Goal: Information Seeking & Learning: Check status

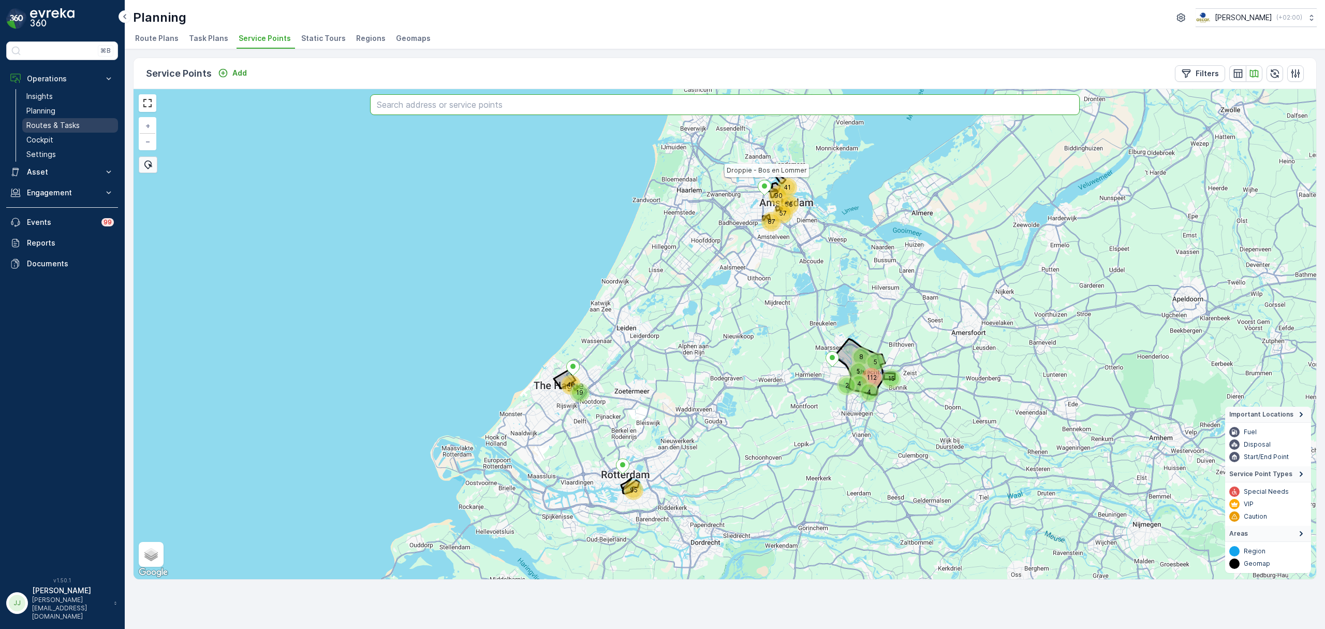
click at [89, 129] on link "Routes & Tasks" at bounding box center [70, 125] width 96 height 14
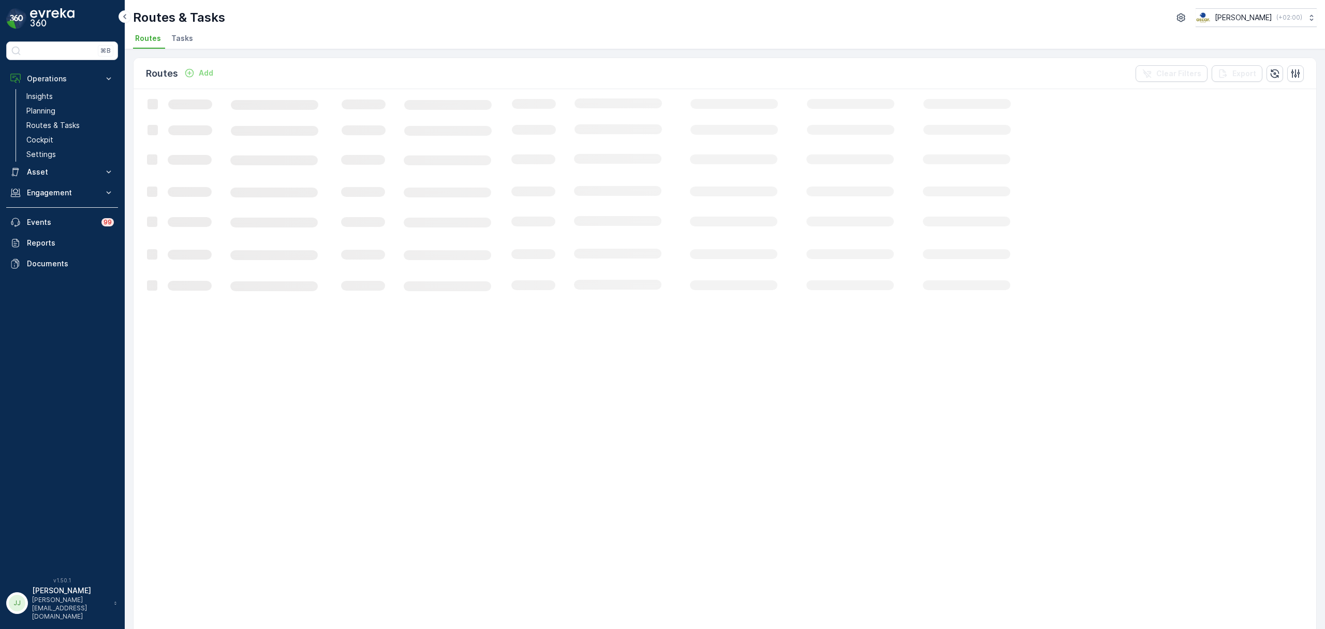
click at [185, 37] on span "Tasks" at bounding box center [182, 38] width 22 height 10
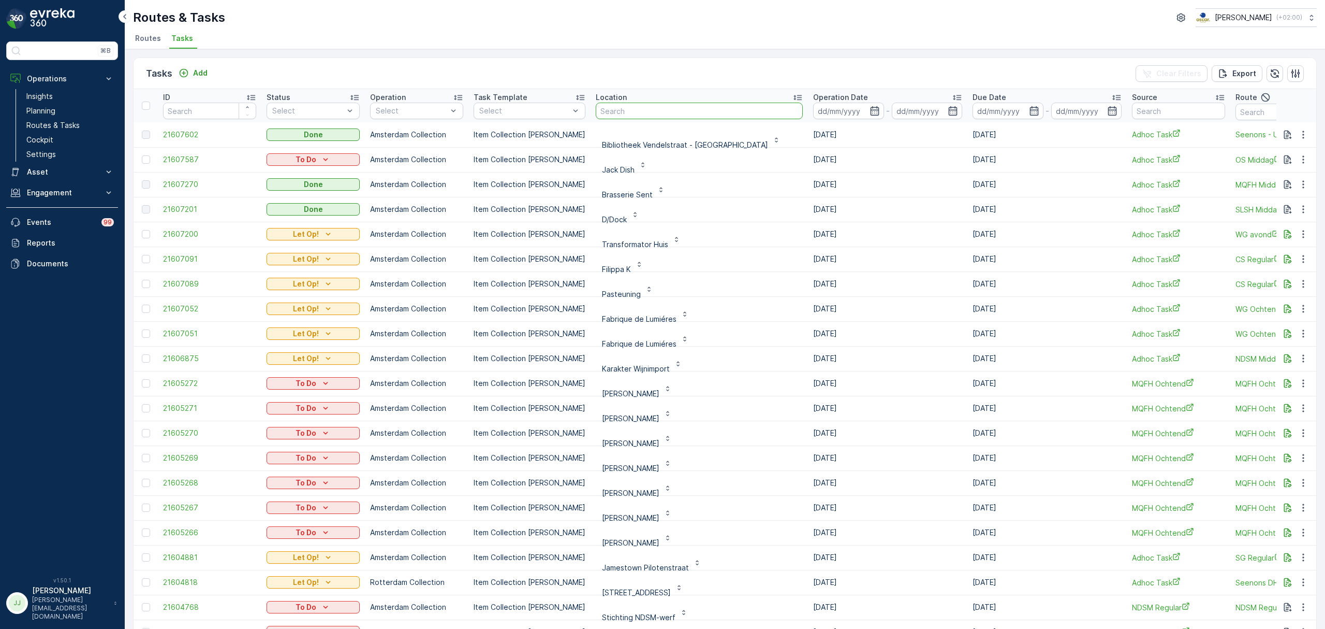
click at [617, 106] on input "text" at bounding box center [699, 111] width 207 height 17
type input "parqiet"
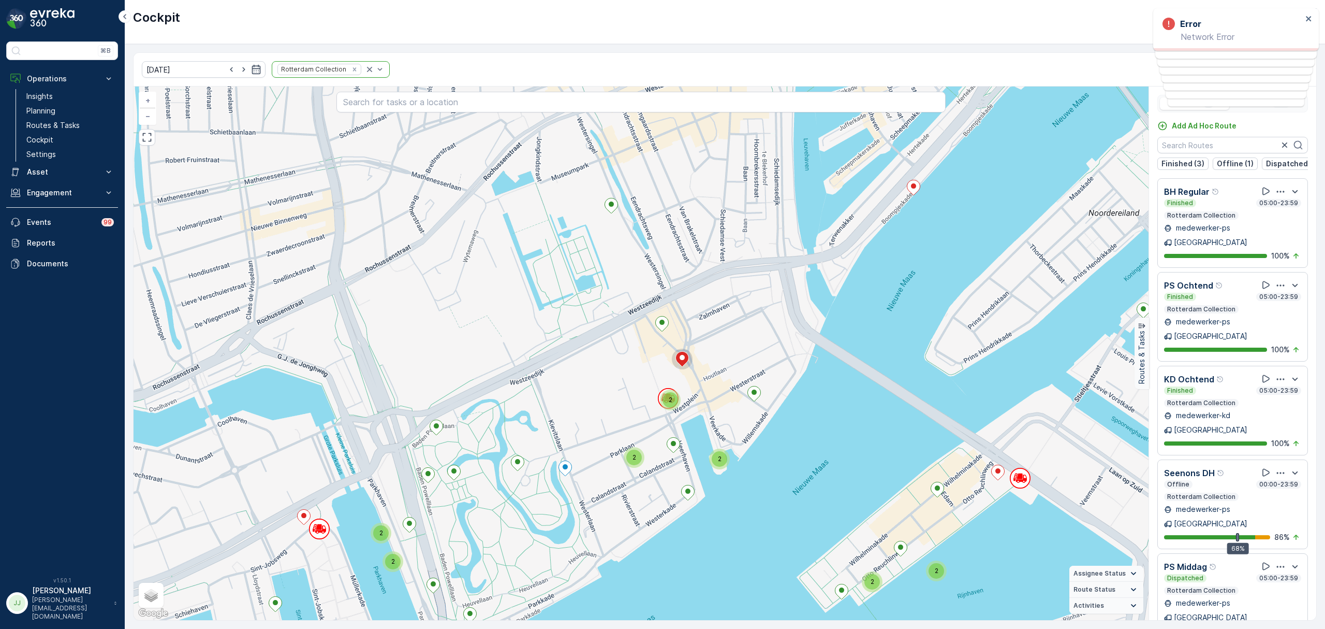
click at [756, 263] on div "2 2 2 3 2 2 2 3 2 2 2 2 2 2 2 2 5 2 2 2 8 Hub Binckhorst + − Satellite Roadmap …" at bounding box center [641, 352] width 1015 height 533
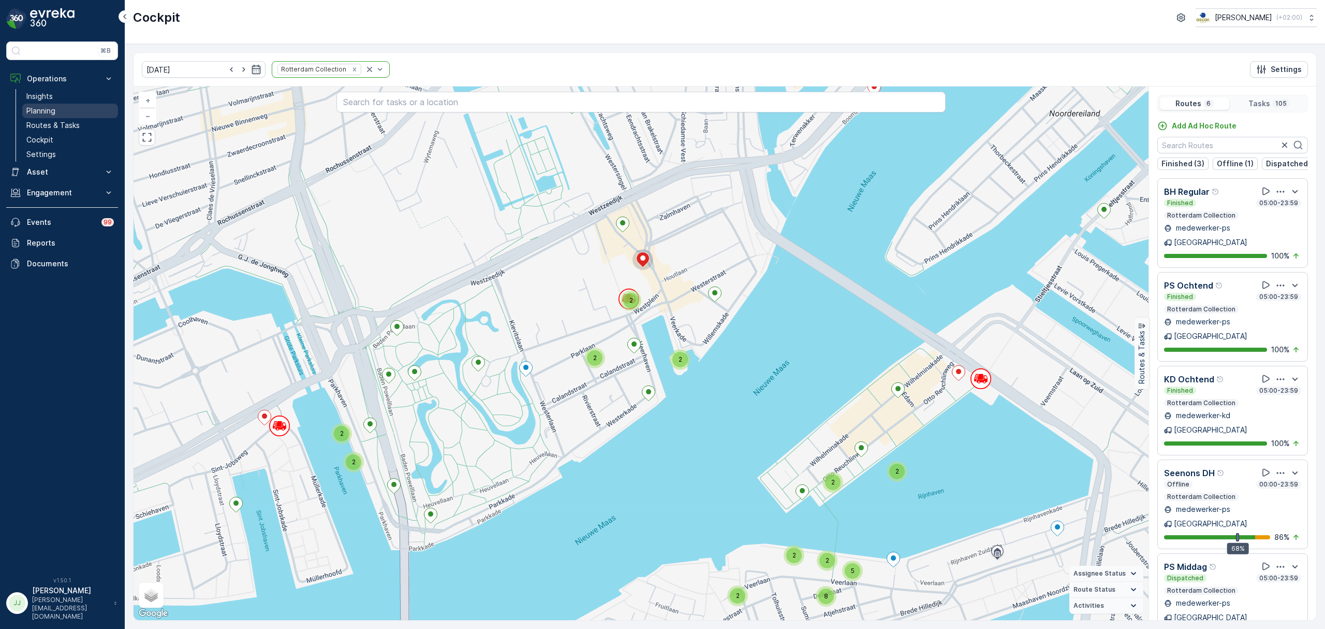
click at [67, 114] on link "Planning" at bounding box center [70, 111] width 96 height 14
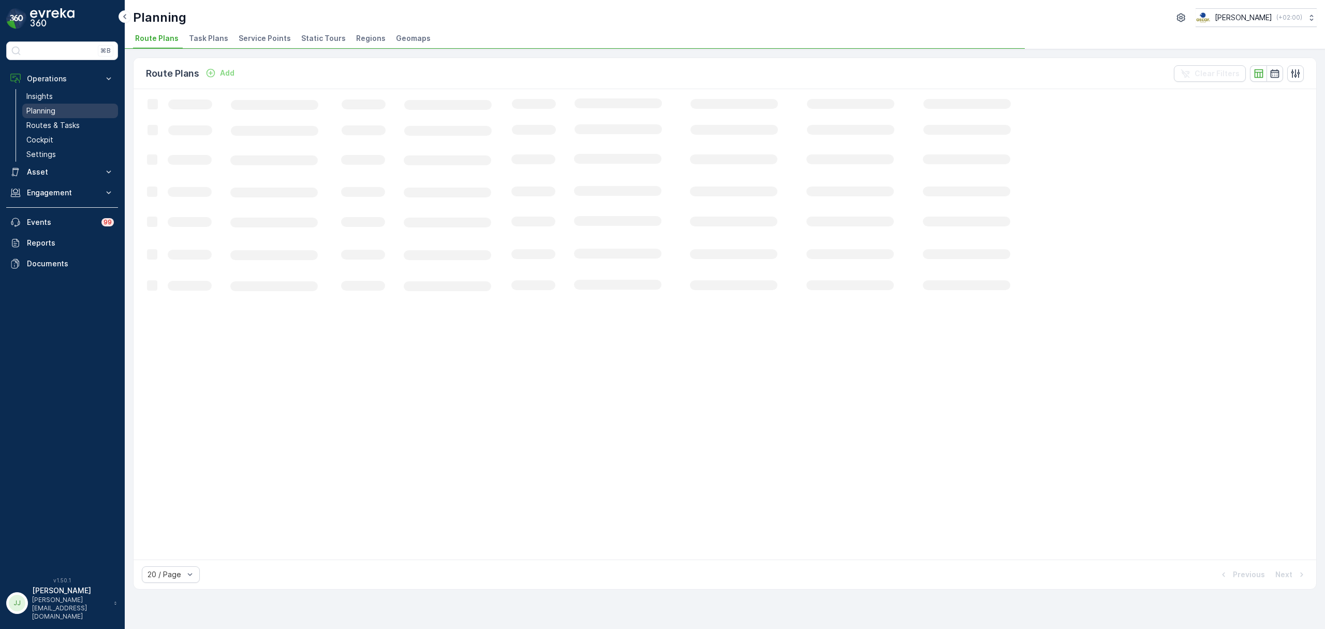
click at [69, 118] on link "Planning" at bounding box center [70, 111] width 96 height 14
click at [80, 126] on link "Routes & Tasks" at bounding box center [70, 125] width 96 height 14
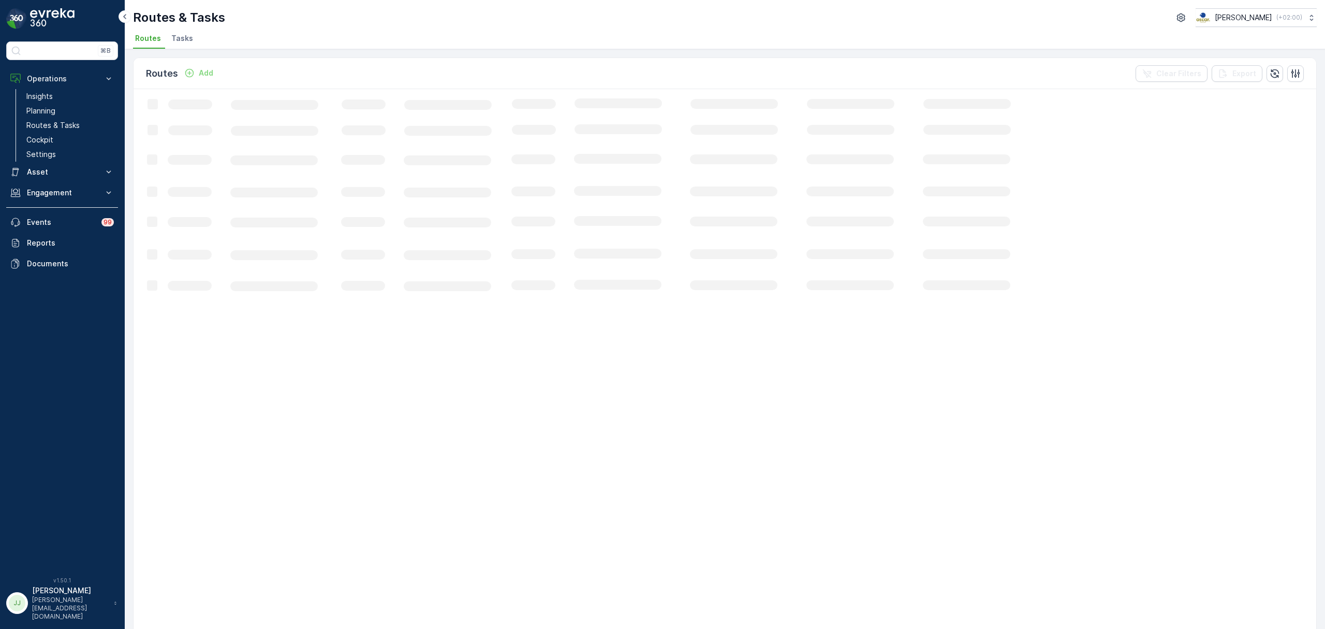
click at [176, 34] on span "Tasks" at bounding box center [182, 38] width 22 height 10
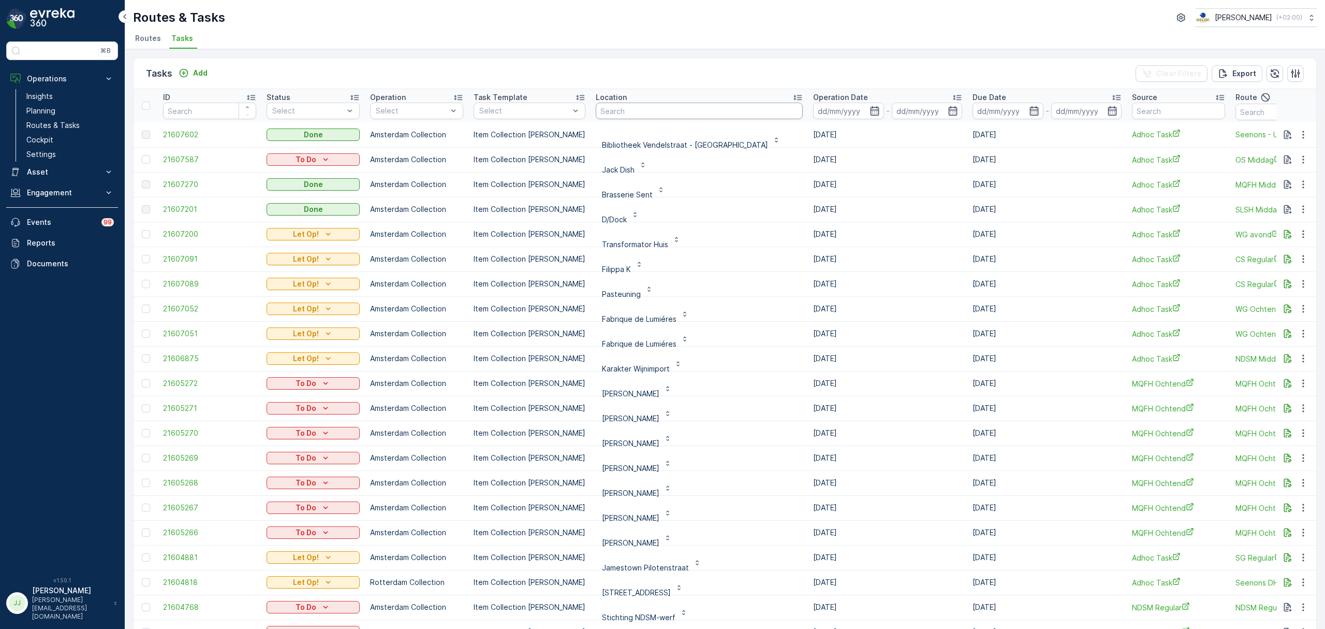
click at [596, 108] on input "text" at bounding box center [699, 111] width 207 height 17
type input "respons"
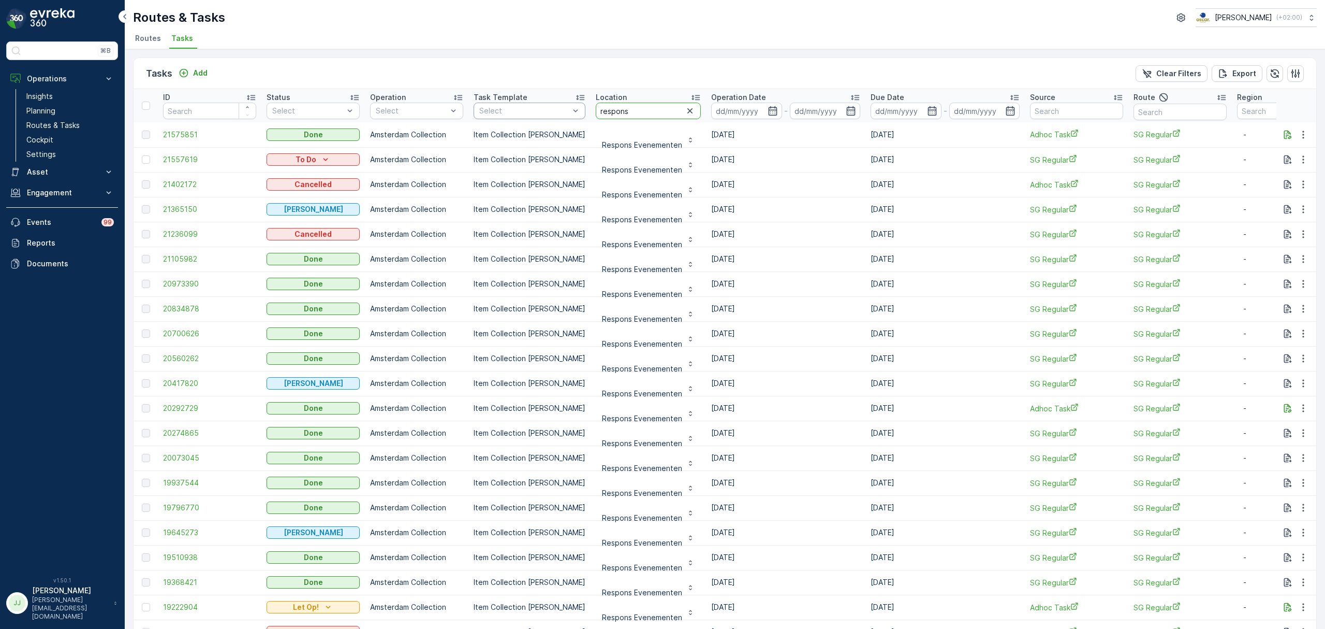
drag, startPoint x: 606, startPoint y: 108, endPoint x: 564, endPoint y: 109, distance: 41.9
click at [564, 109] on tr "ID Status Select Operation Select Task Template Select Location respons Operati…" at bounding box center [938, 105] width 1609 height 33
type input "jamestown"
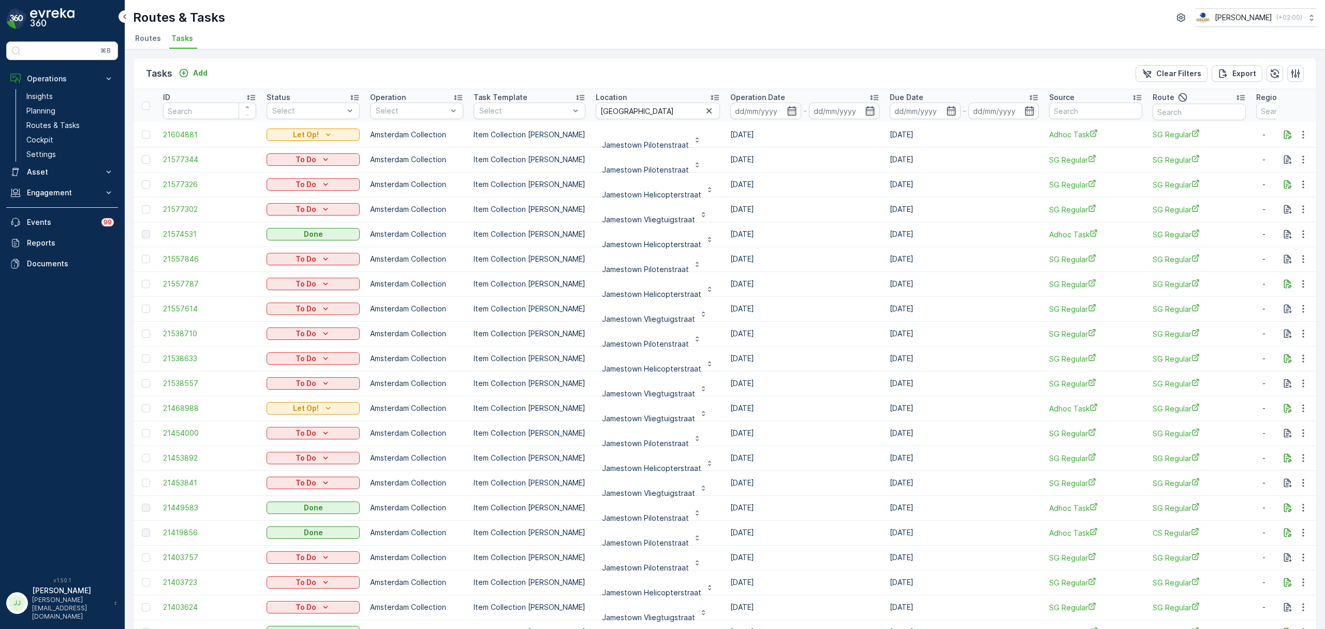
click at [869, 93] on icon at bounding box center [874, 97] width 10 height 10
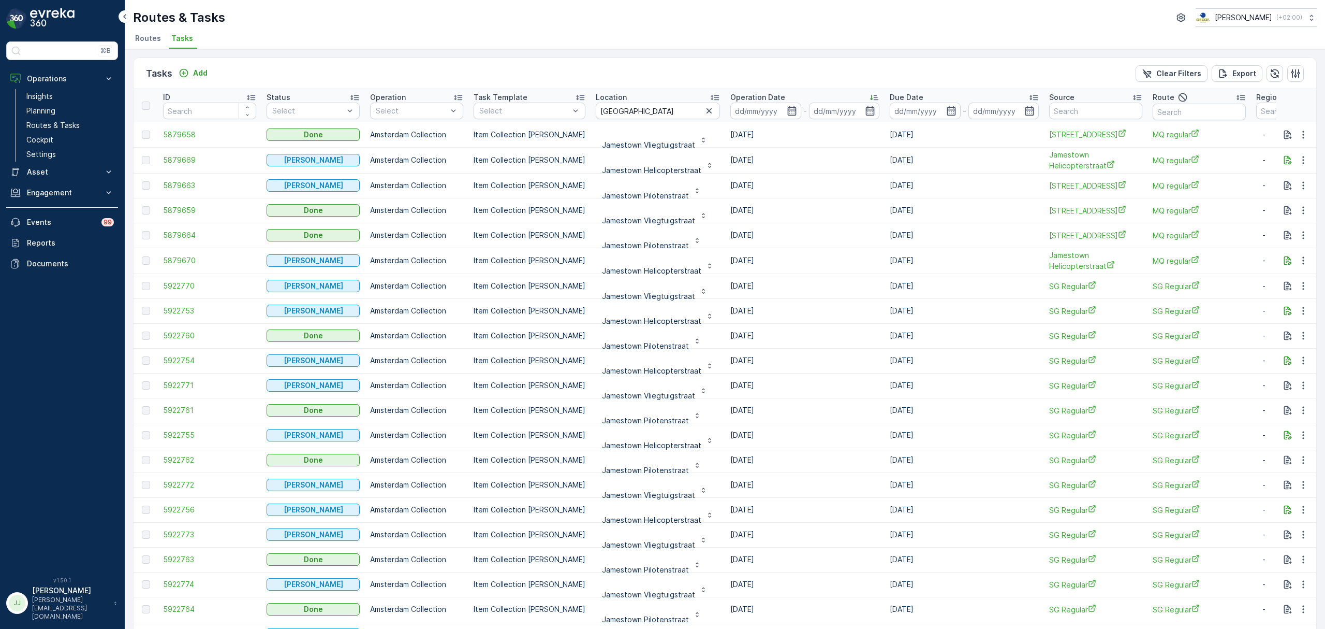
click at [869, 98] on icon at bounding box center [874, 97] width 10 height 10
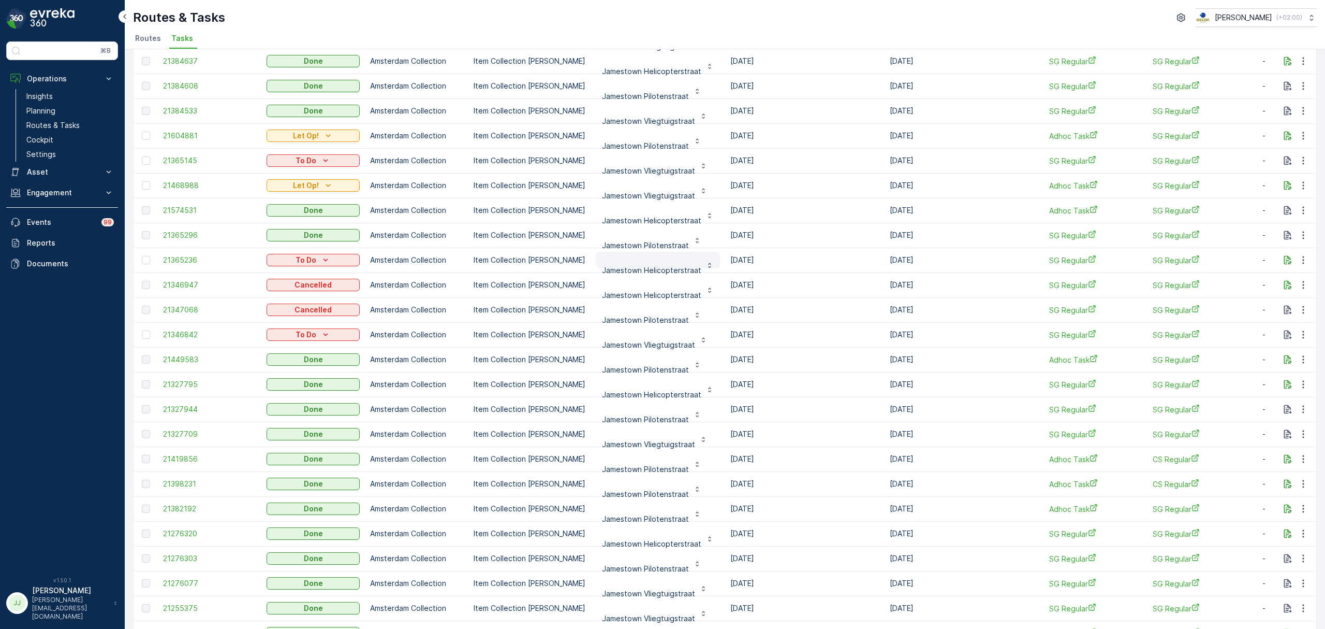
scroll to position [446, 0]
click at [1286, 185] on icon "button" at bounding box center [1289, 186] width 8 height 9
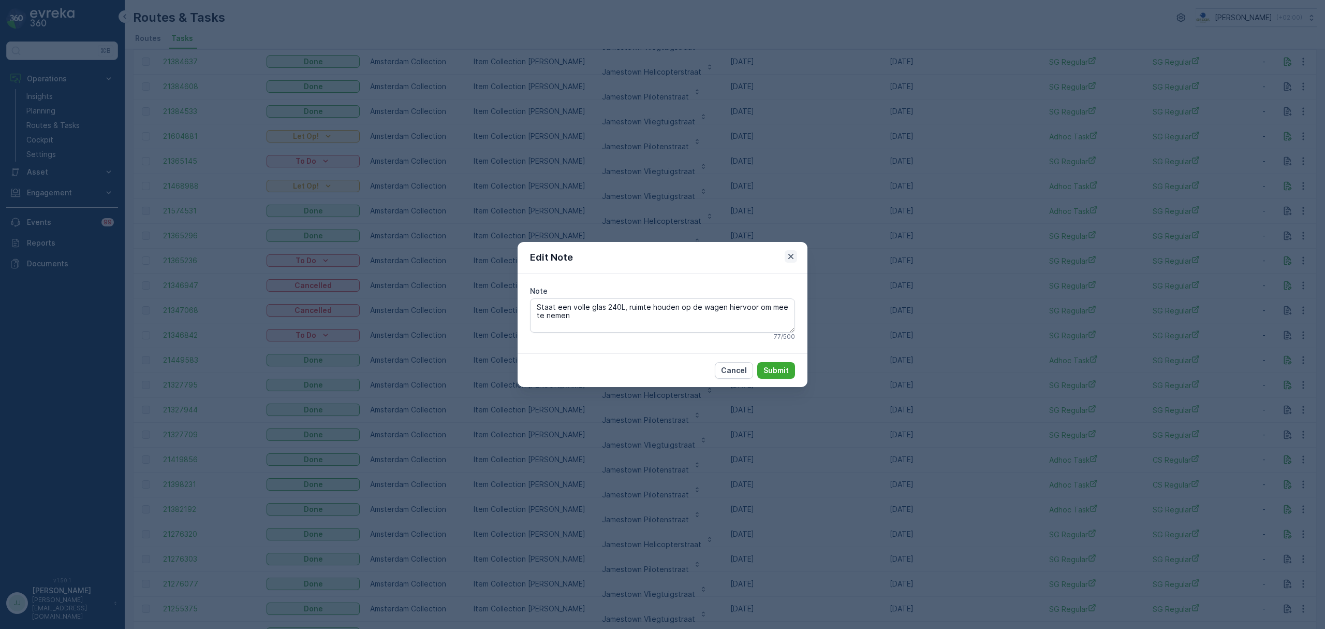
click at [791, 257] on icon "button" at bounding box center [791, 256] width 10 height 10
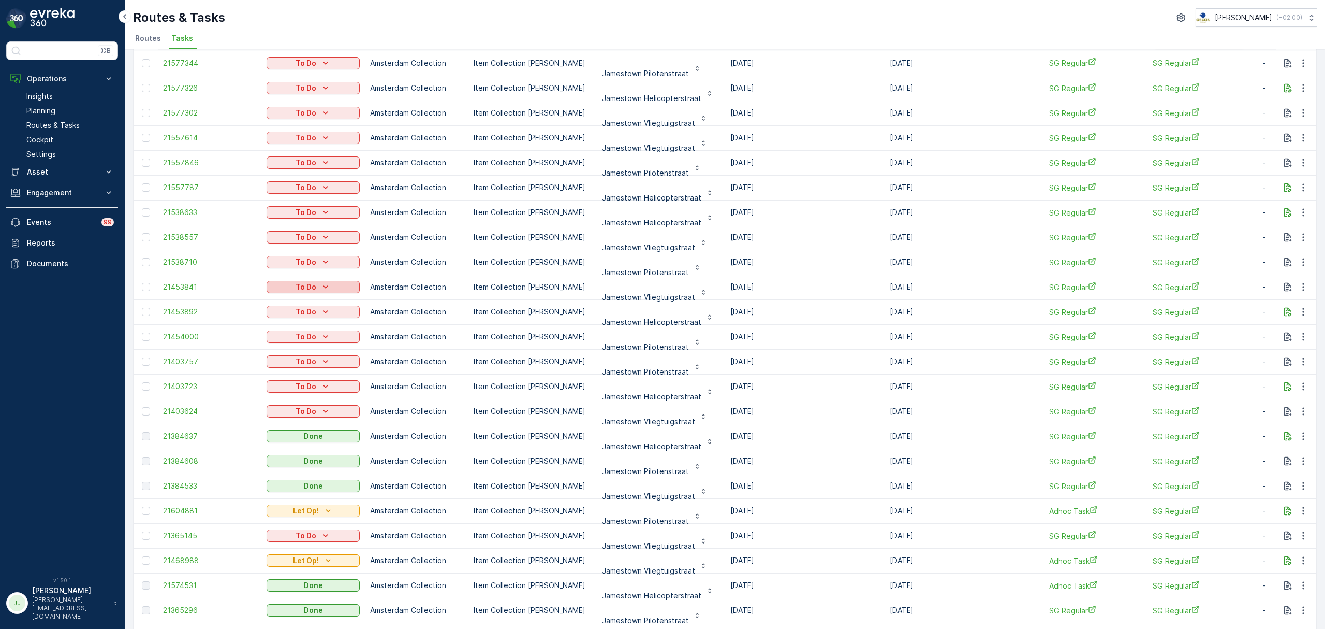
scroll to position [126, 0]
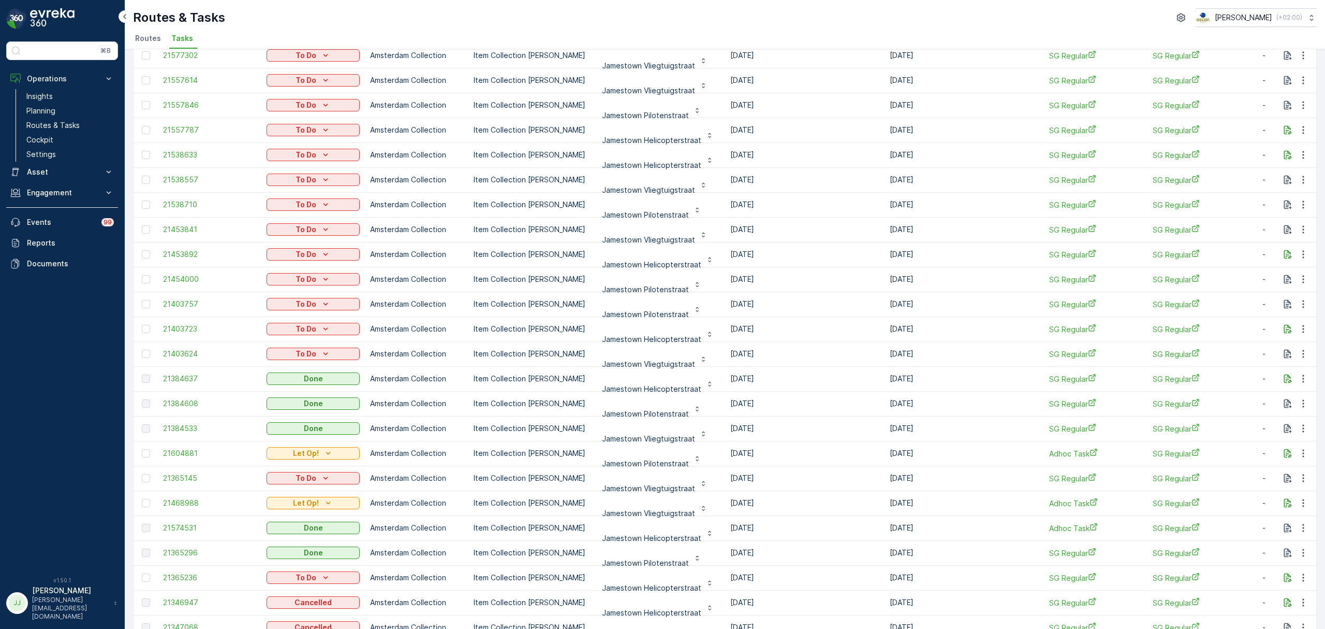
click at [171, 396] on td "21384608" at bounding box center [210, 403] width 104 height 25
click at [179, 402] on span "21384608" at bounding box center [209, 403] width 93 height 10
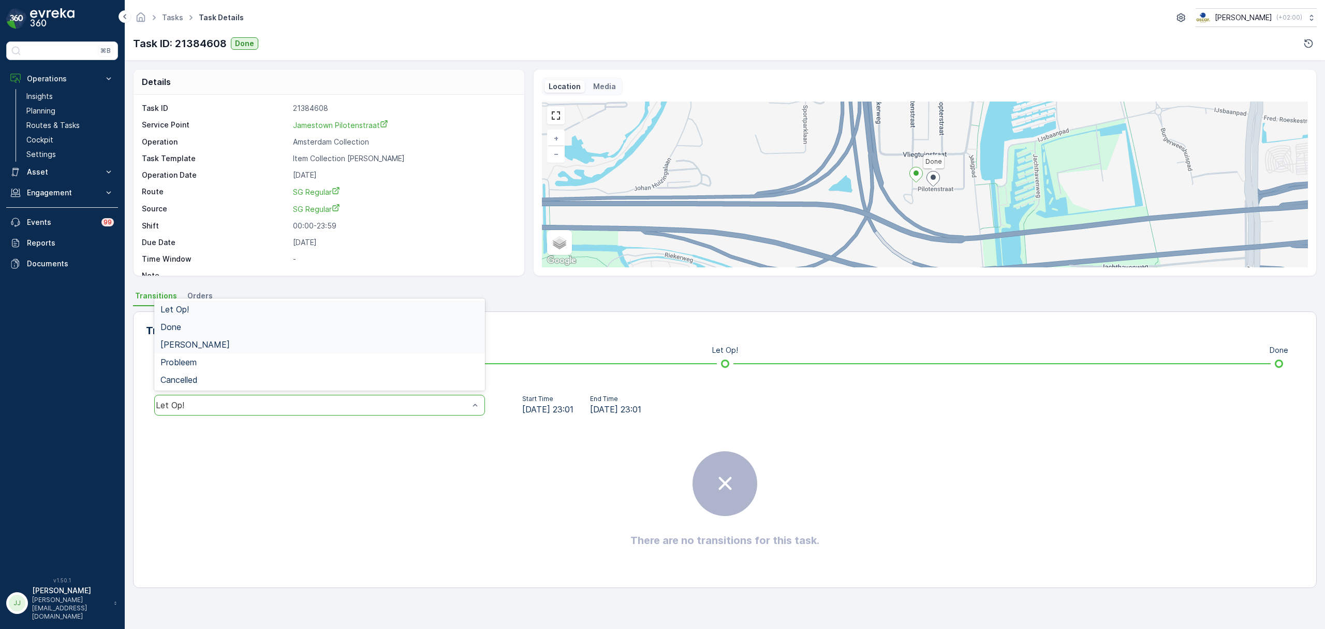
click at [205, 334] on div "Done" at bounding box center [319, 327] width 331 height 18
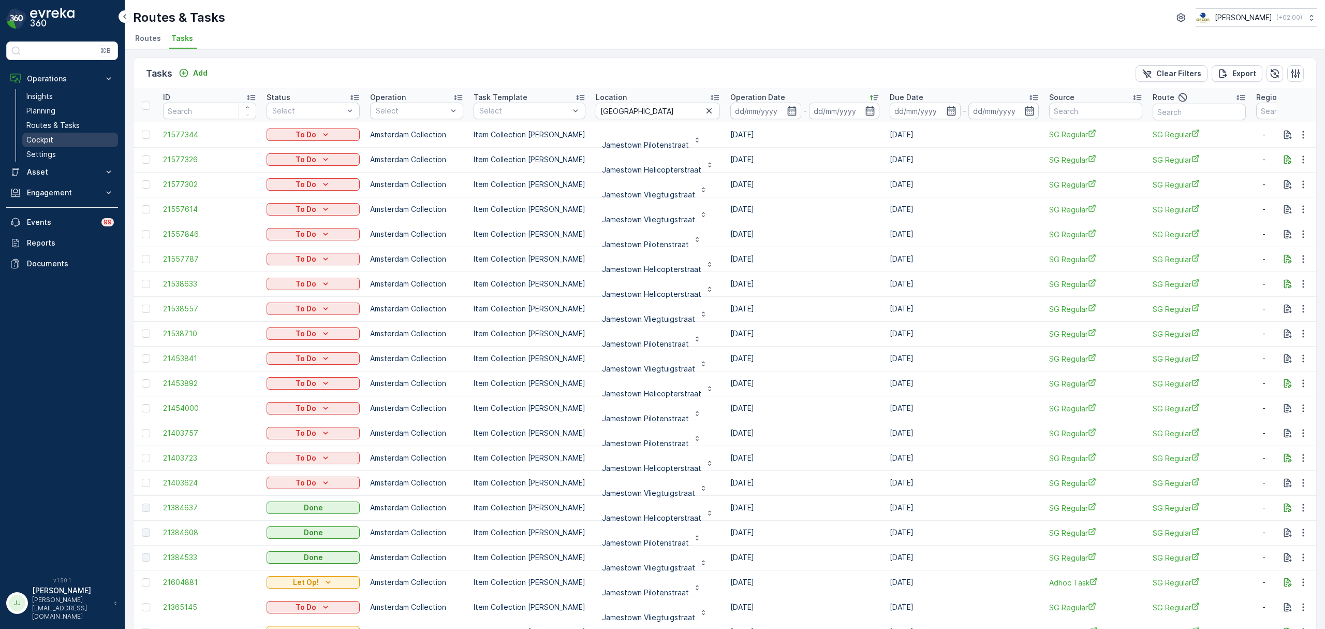
click at [63, 136] on link "Cockpit" at bounding box center [70, 140] width 96 height 14
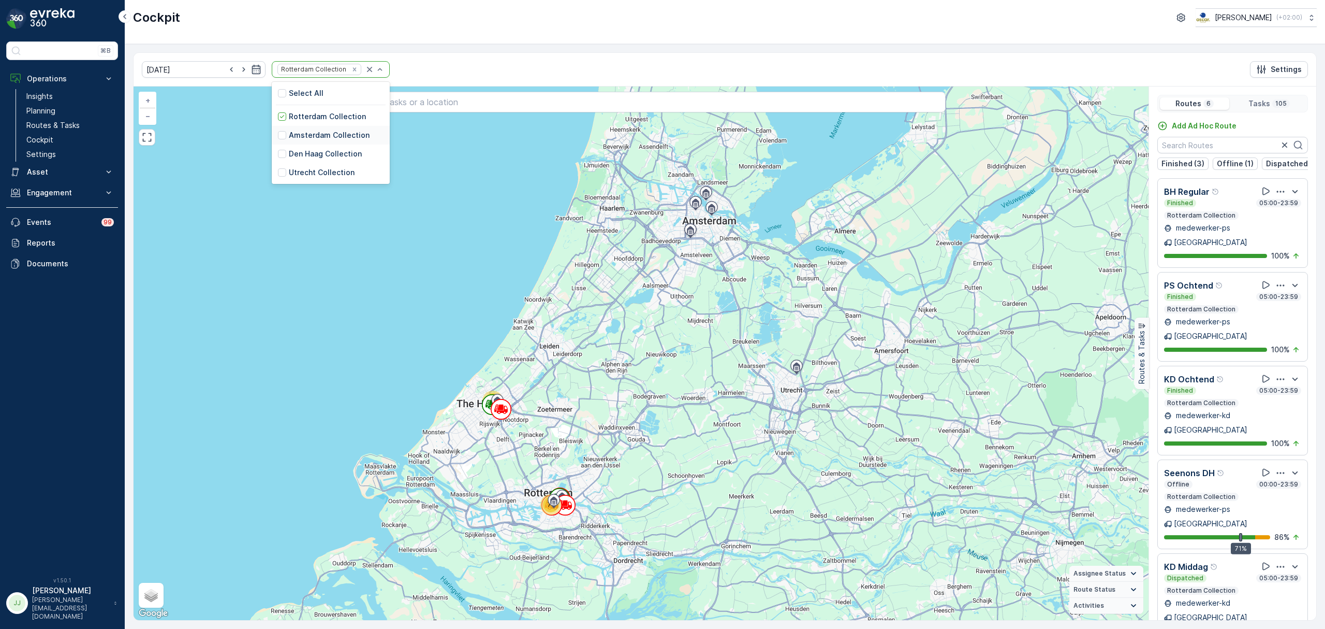
click at [317, 139] on p "Amsterdam Collection" at bounding box center [329, 135] width 81 height 10
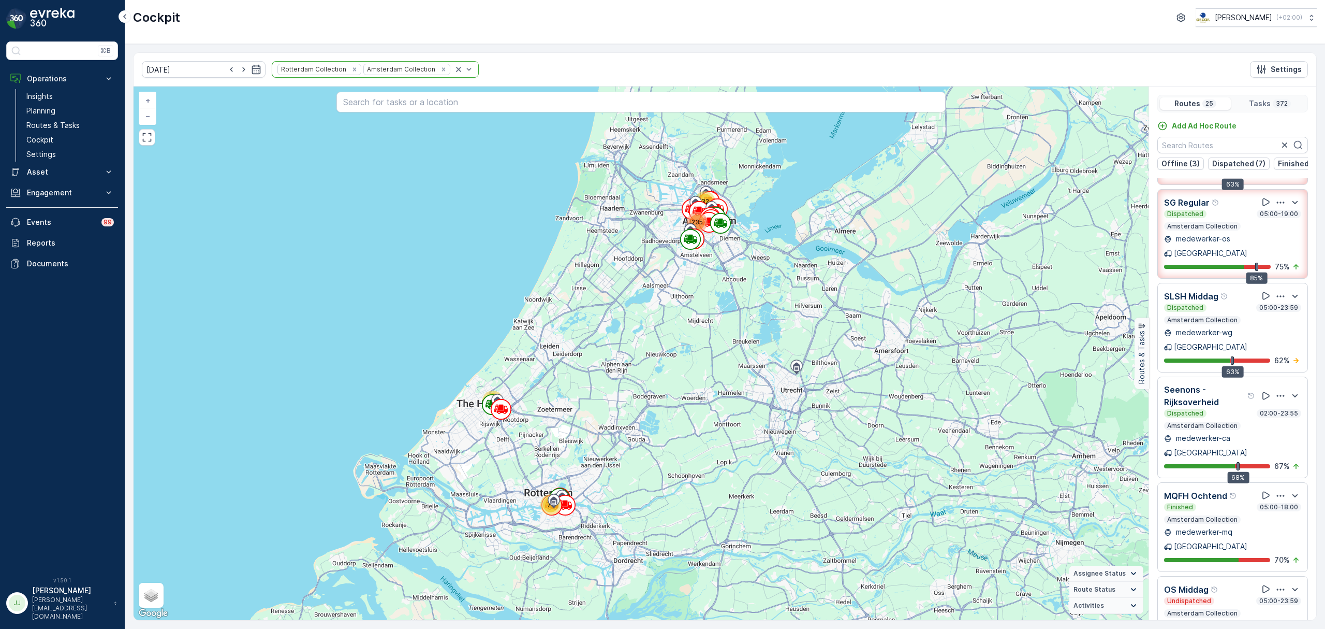
scroll to position [69, 0]
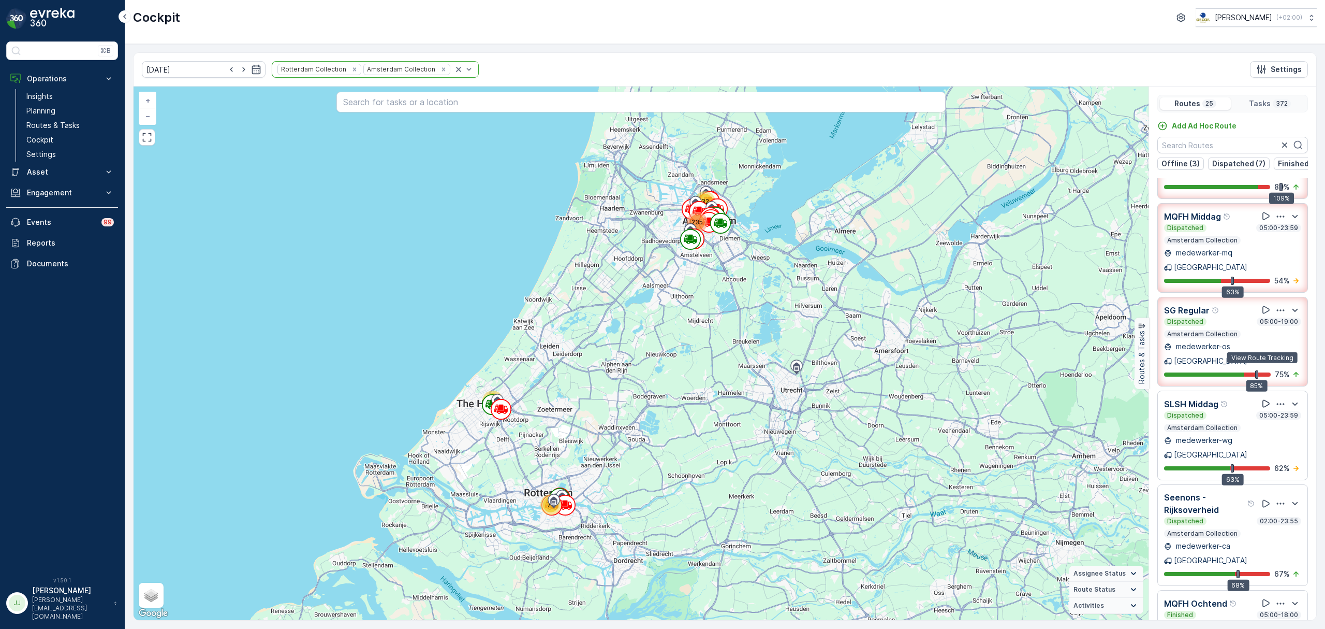
click at [1263, 400] on icon at bounding box center [1266, 404] width 7 height 8
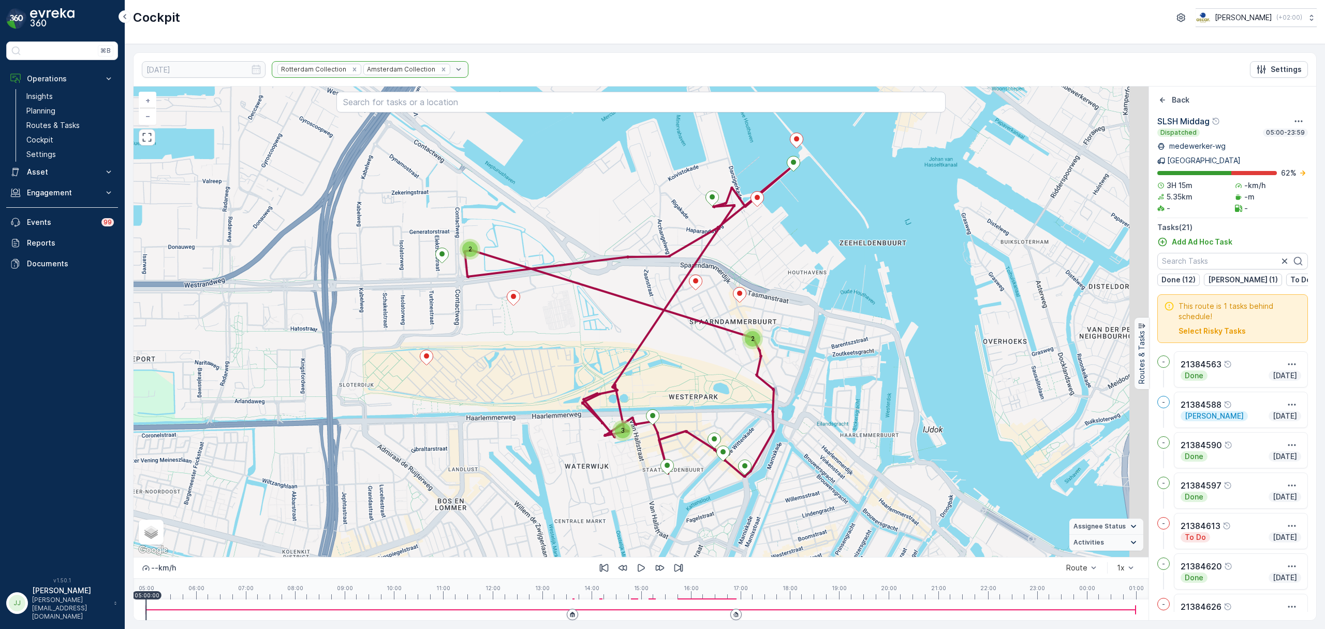
drag, startPoint x: 467, startPoint y: 404, endPoint x: 436, endPoint y: 360, distance: 53.9
click at [436, 360] on div "2 2 3 + − Satellite Roadmap Terrain Hybrid Leaflet Keyboard shortcuts Map Data …" at bounding box center [641, 321] width 1015 height 470
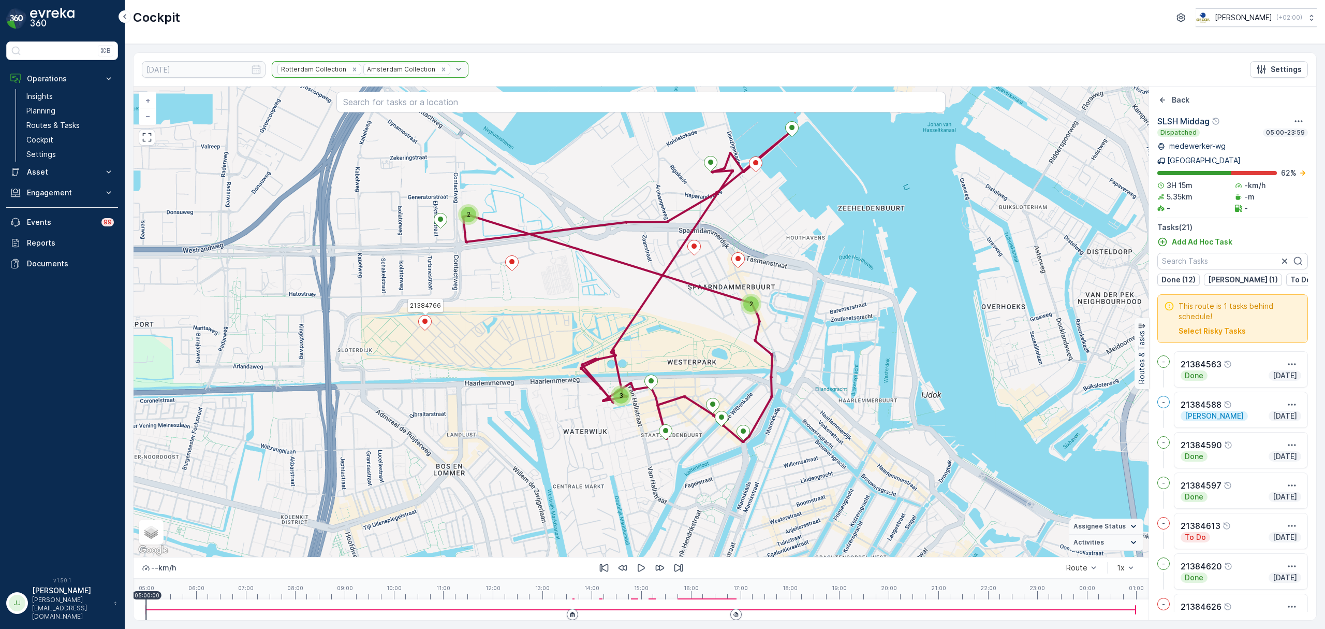
click at [617, 396] on div "3" at bounding box center [622, 396] width 16 height 16
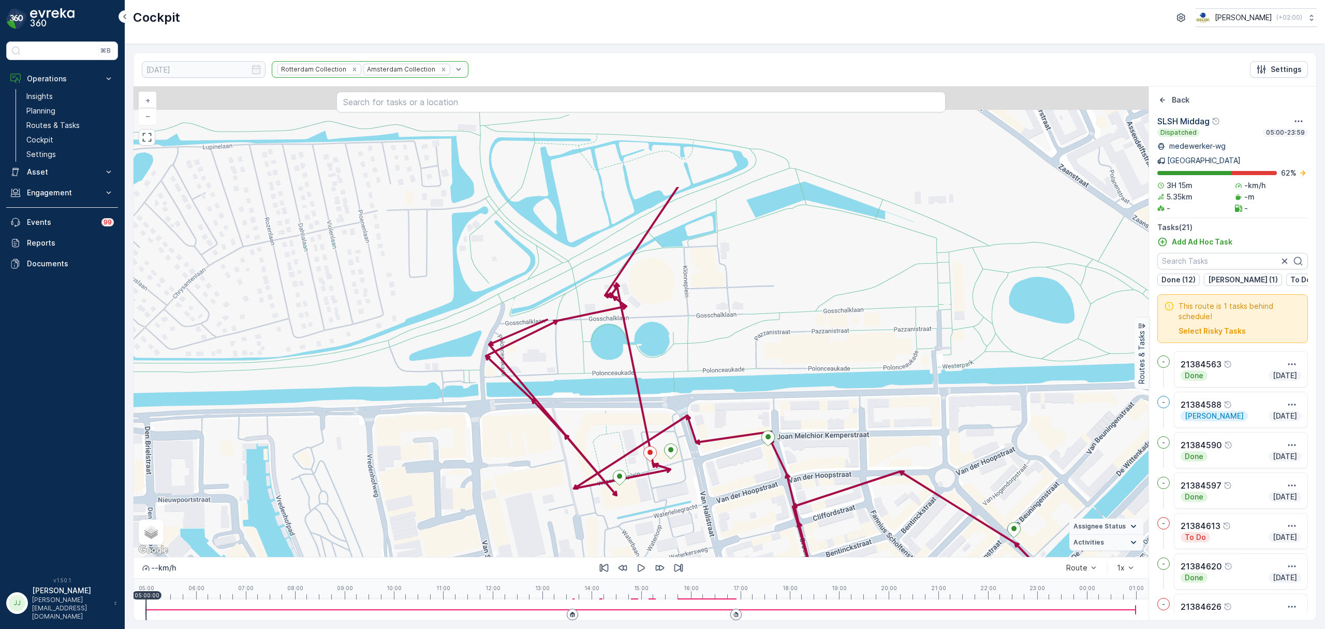
drag, startPoint x: 645, startPoint y: 313, endPoint x: 653, endPoint y: 490, distance: 177.2
click at [653, 461] on icon at bounding box center [650, 453] width 13 height 15
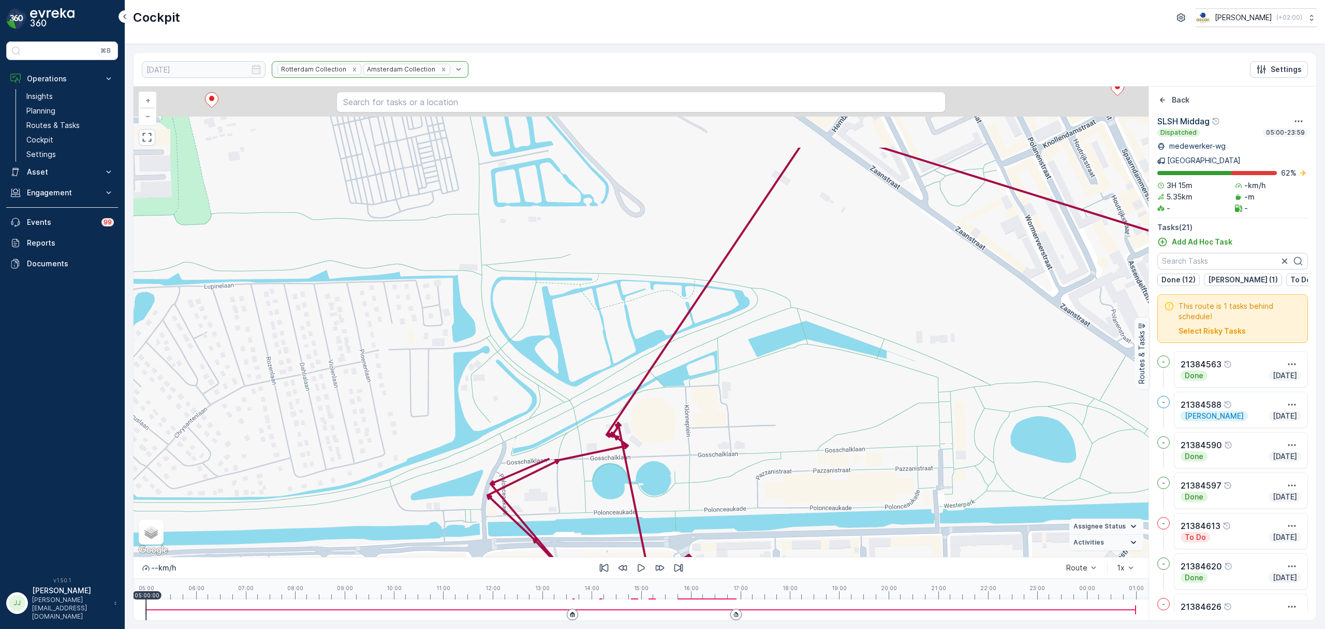
drag, startPoint x: 713, startPoint y: 372, endPoint x: 711, endPoint y: 424, distance: 51.8
click at [713, 428] on div "2 21417540 + − Satellite Roadmap Terrain Hybrid Leaflet Keyboard shortcuts Map …" at bounding box center [641, 321] width 1015 height 470
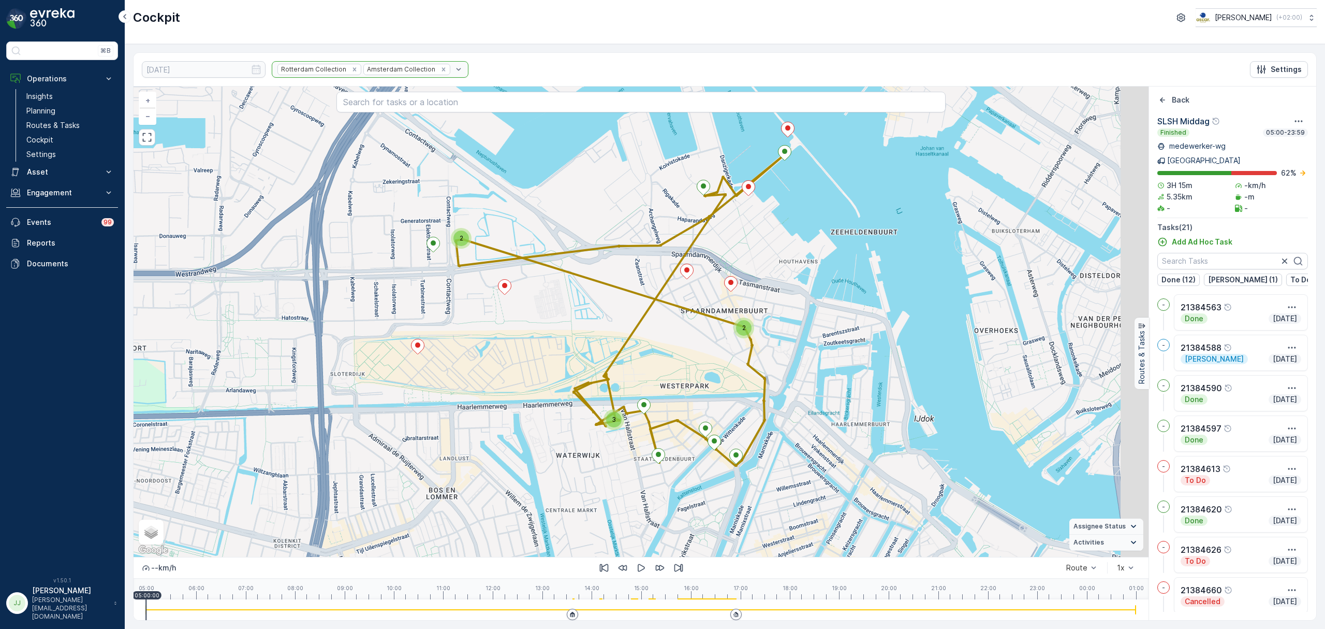
drag, startPoint x: 424, startPoint y: 308, endPoint x: 345, endPoint y: 291, distance: 80.4
click at [345, 291] on div "2 2 3 + − Satellite Roadmap Terrain Hybrid Leaflet Keyboard shortcuts Map Data …" at bounding box center [641, 321] width 1015 height 470
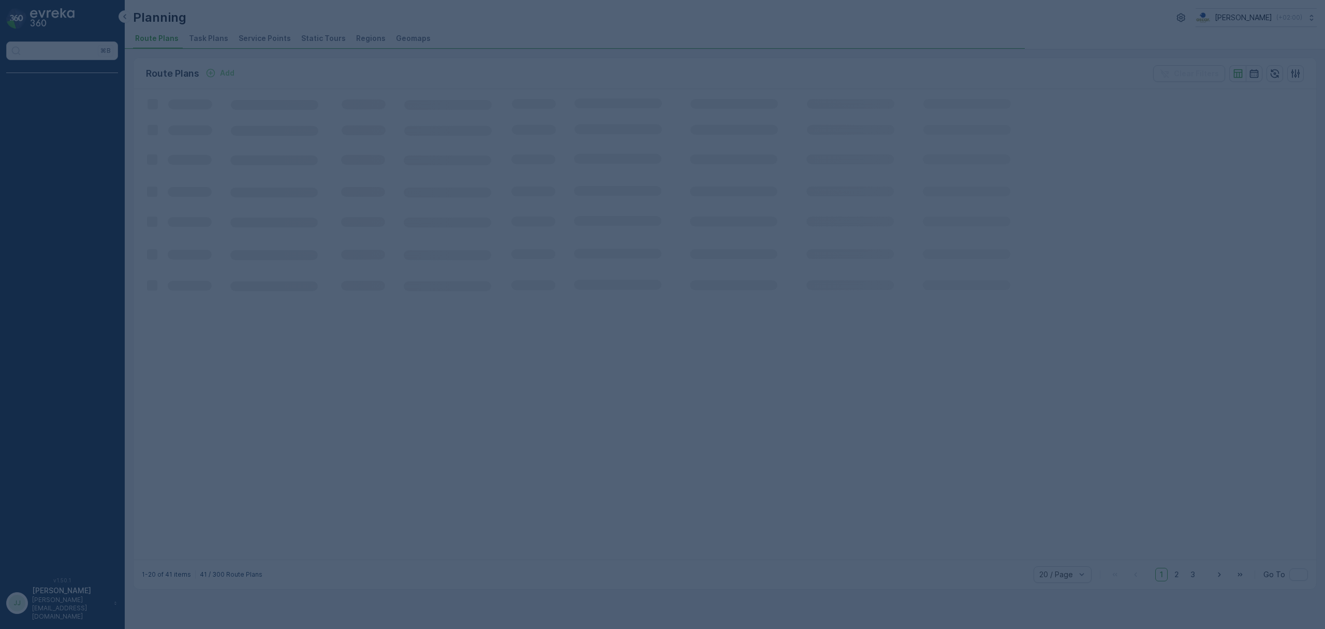
click at [215, 33] on div at bounding box center [662, 314] width 1325 height 629
click at [214, 36] on div at bounding box center [662, 314] width 1325 height 629
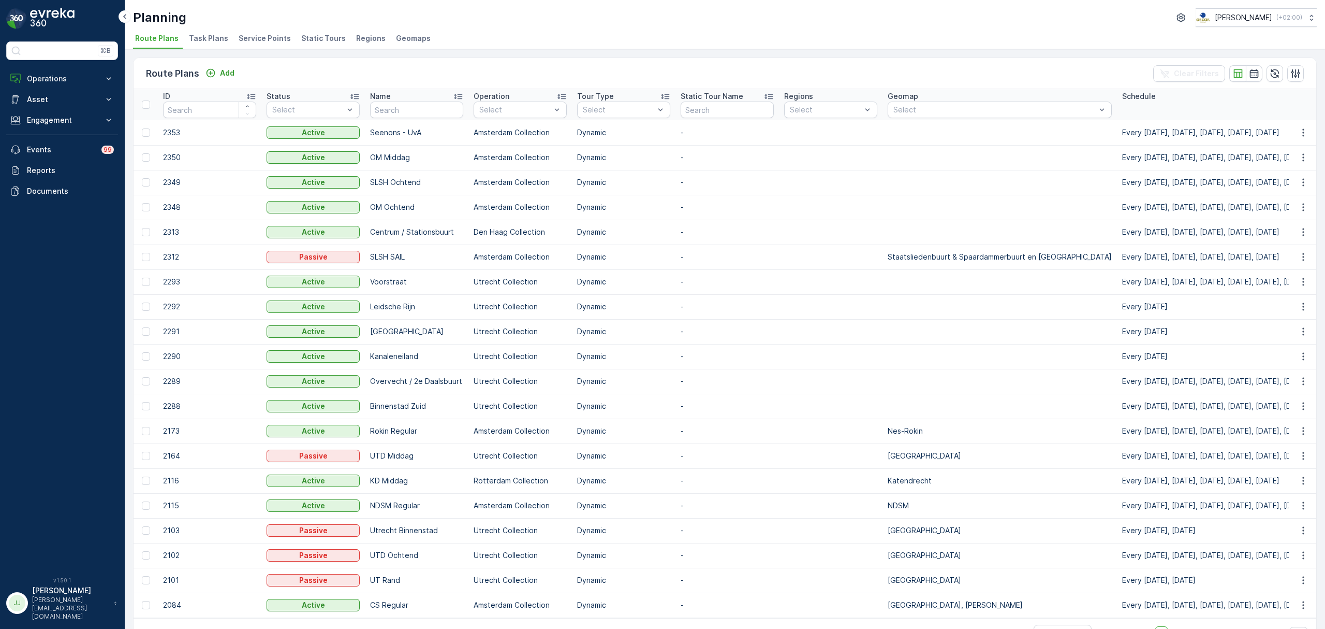
click at [200, 34] on span "Task Plans" at bounding box center [208, 38] width 39 height 10
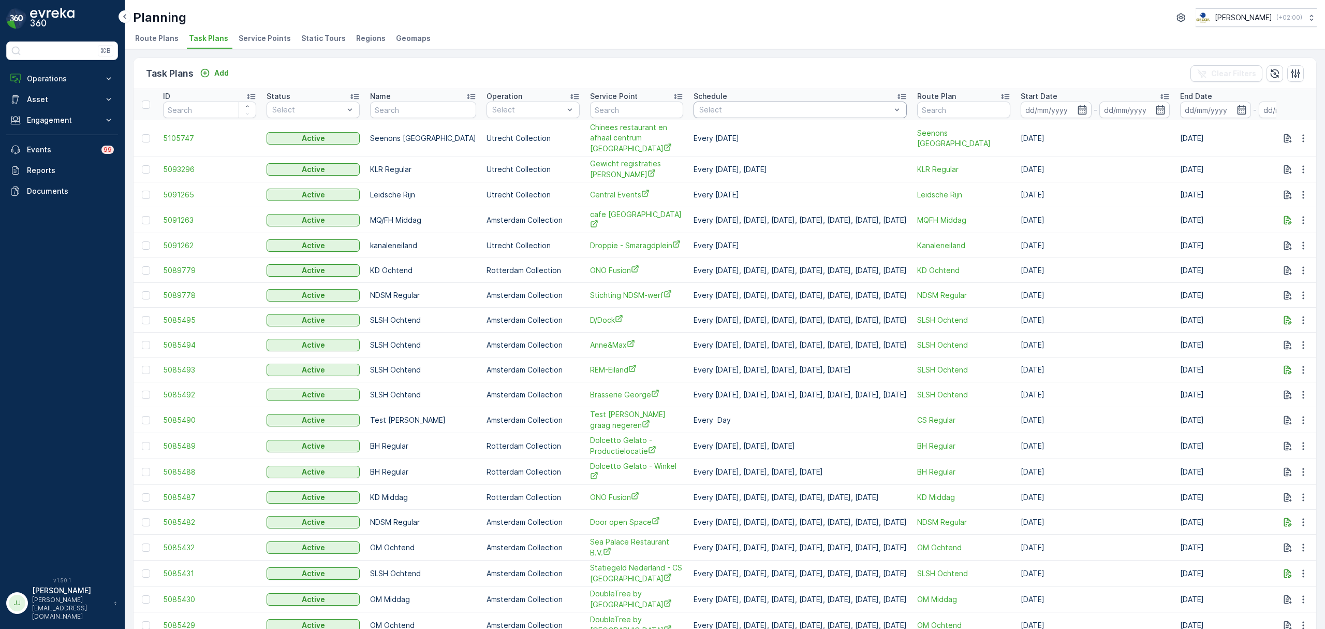
click at [703, 104] on div "Select" at bounding box center [800, 109] width 213 height 17
click at [624, 109] on input "text" at bounding box center [636, 109] width 93 height 17
type input "respons"
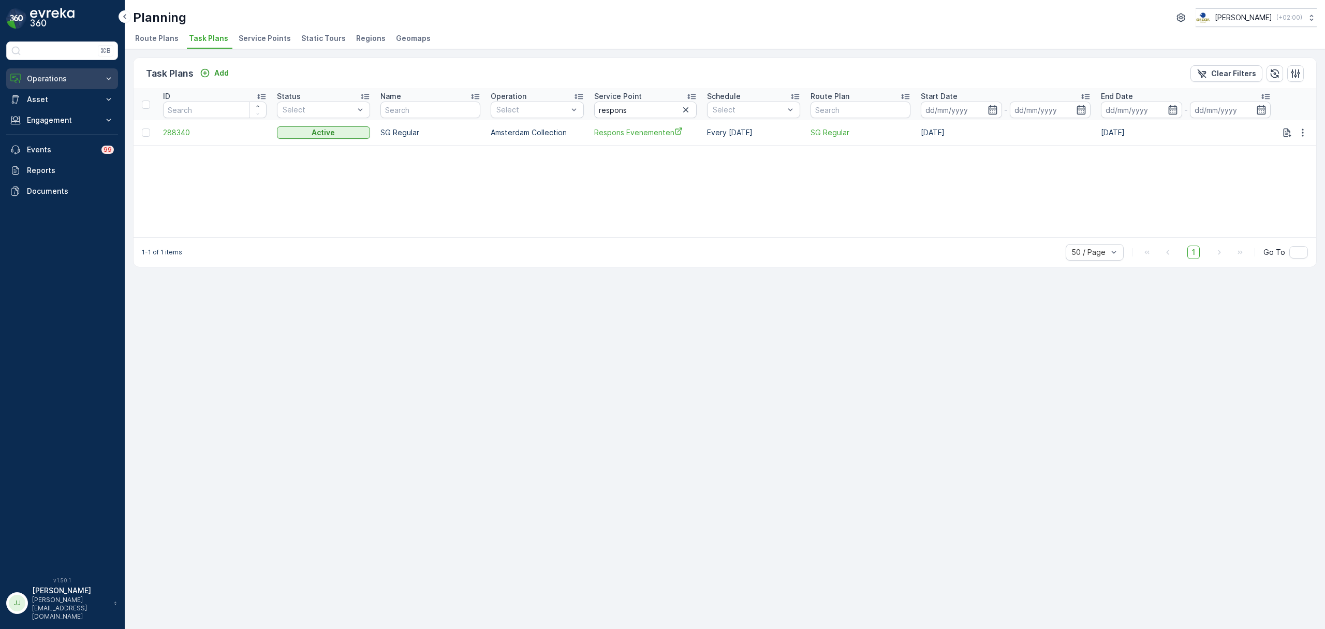
click at [94, 78] on p "Operations" at bounding box center [62, 79] width 70 height 10
click at [96, 124] on link "Routes & Tasks" at bounding box center [70, 125] width 96 height 14
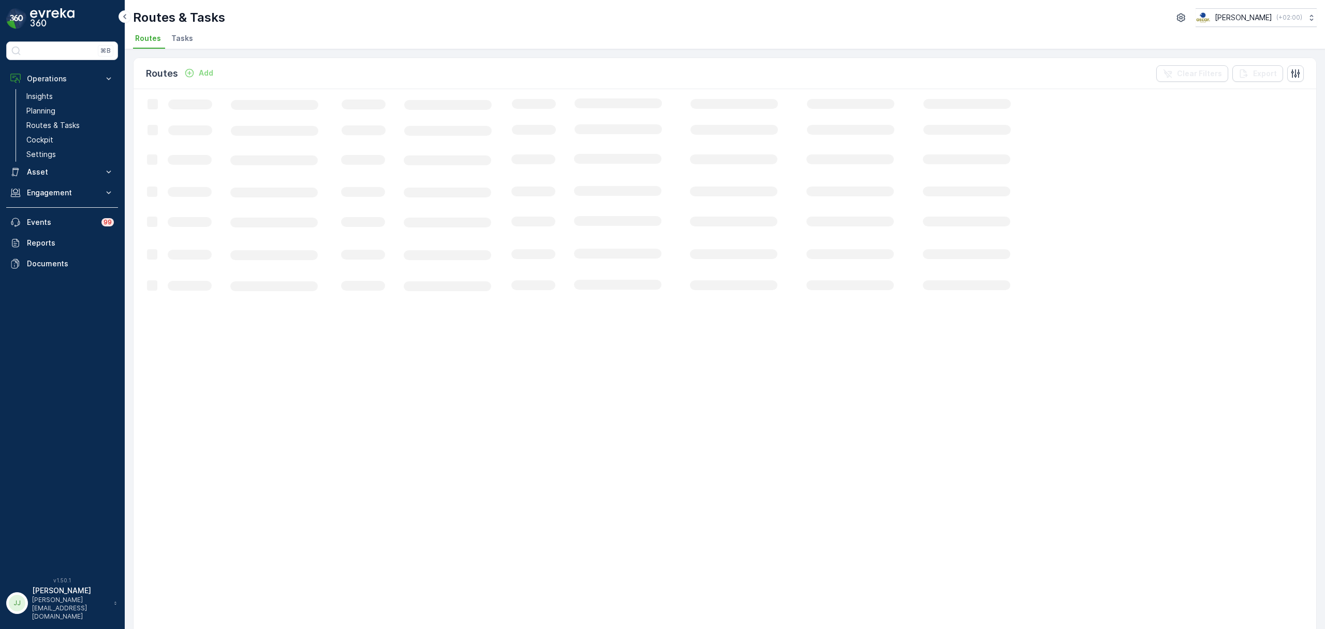
click at [179, 38] on span "Tasks" at bounding box center [182, 38] width 22 height 10
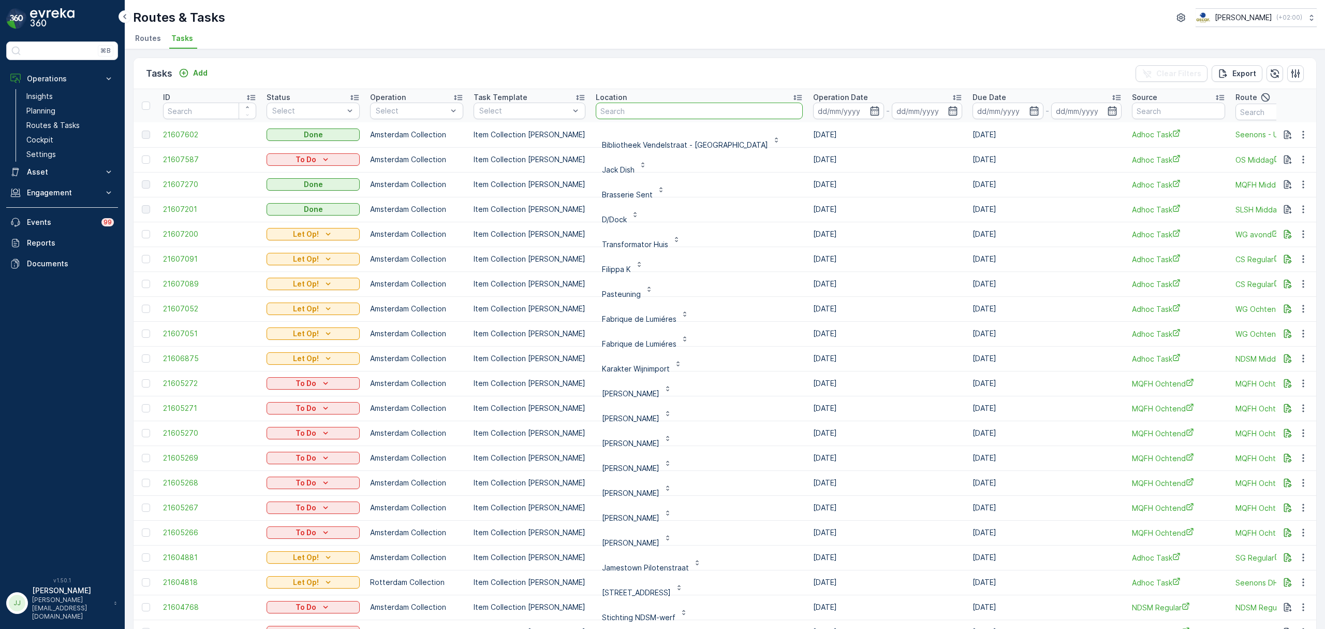
click at [616, 111] on input "text" at bounding box center [699, 111] width 207 height 17
type input "s"
type input "a"
click at [616, 110] on input "text" at bounding box center [699, 111] width 207 height 17
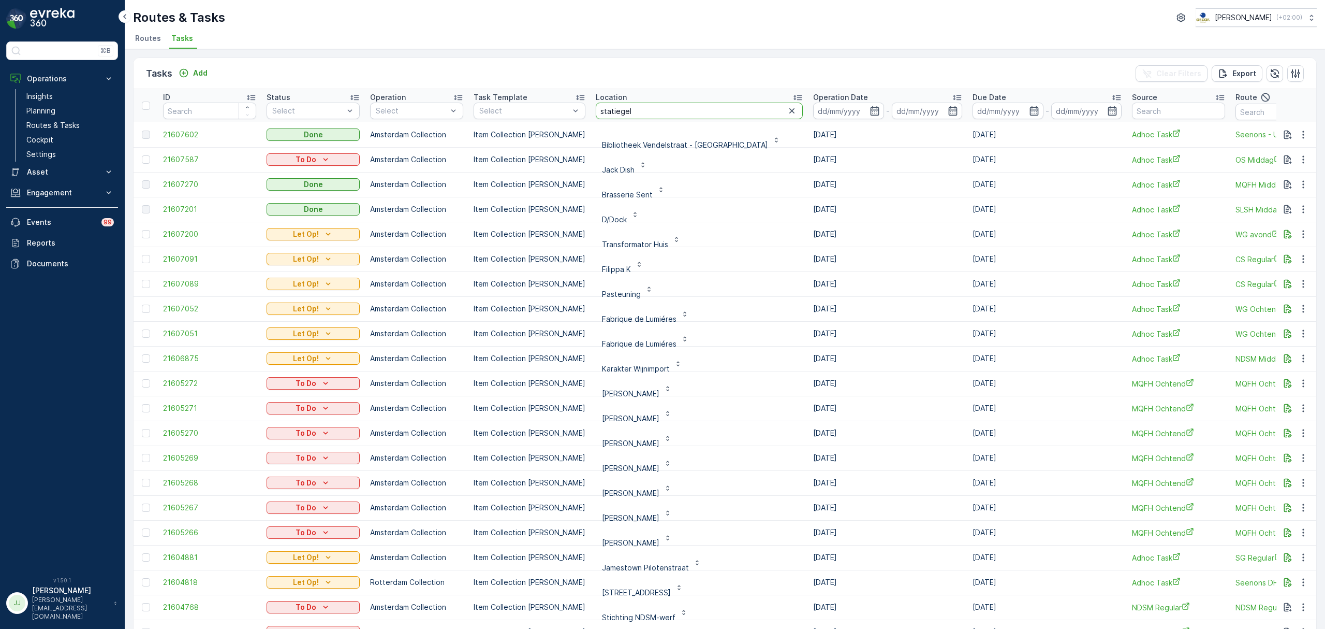
type input "statiegeld"
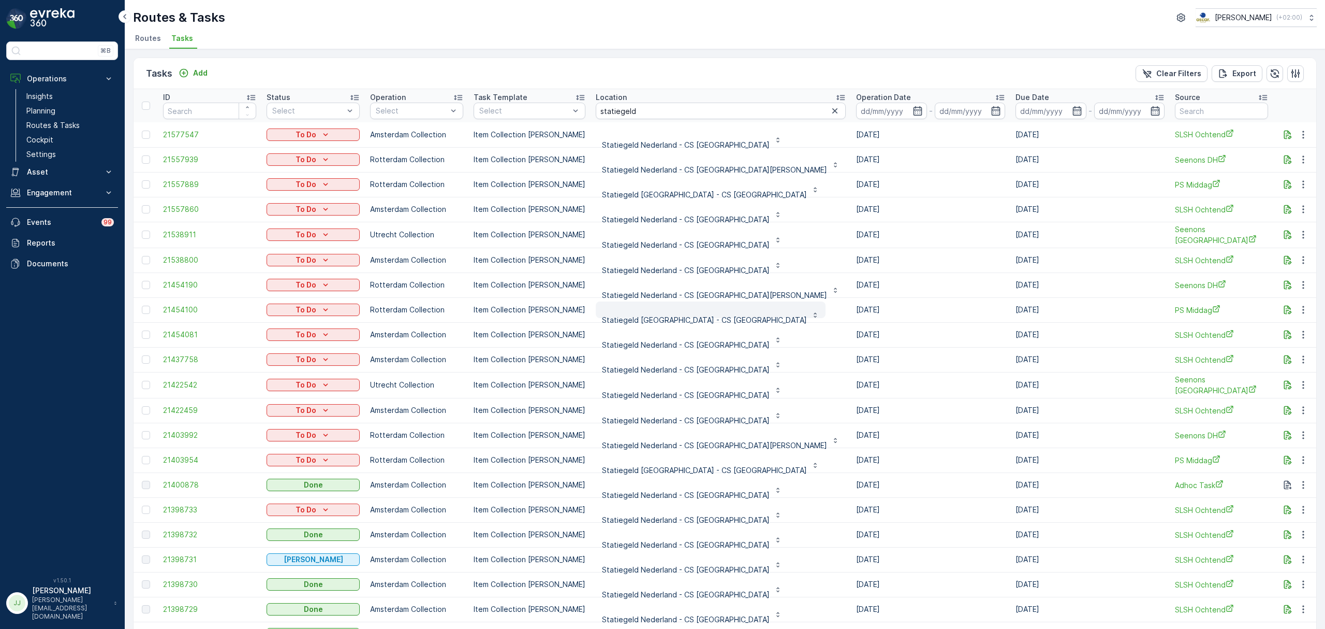
scroll to position [3, 0]
drag, startPoint x: 647, startPoint y: 109, endPoint x: 553, endPoint y: 106, distance: 93.2
click at [553, 108] on tr "ID Status Select Operation Select Task Template Select Location statiegeld Oper…" at bounding box center [1011, 102] width 1754 height 33
type input "cs amsterdam"
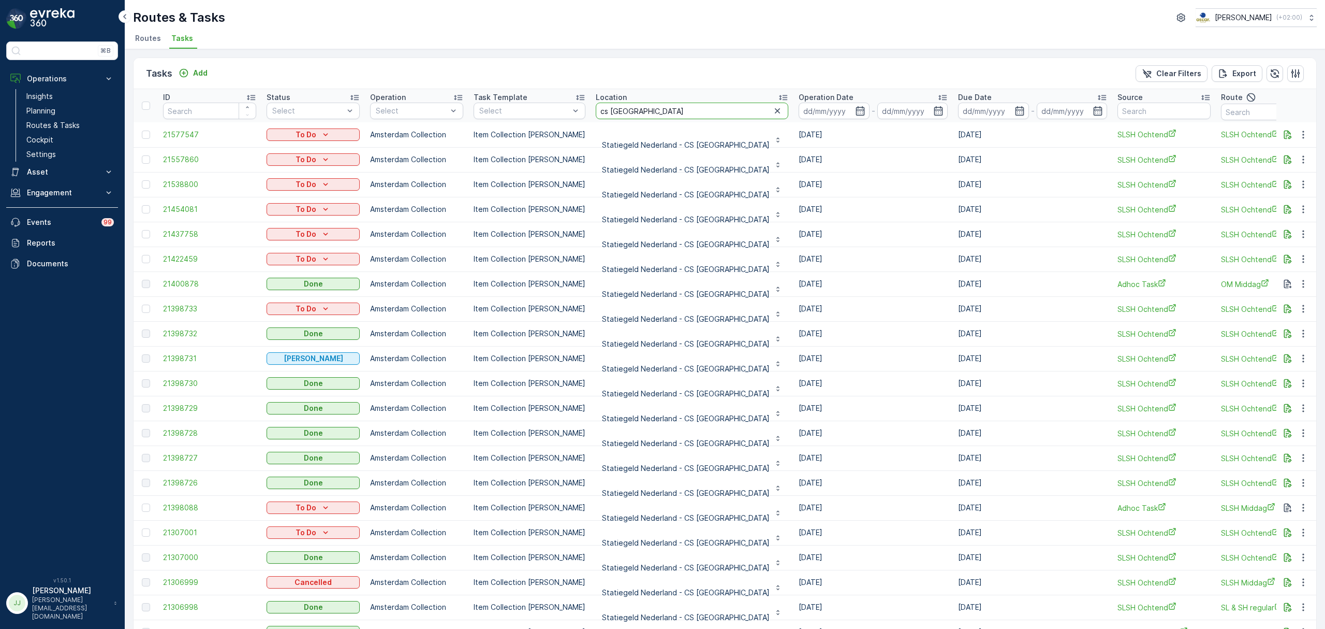
drag, startPoint x: 645, startPoint y: 106, endPoint x: 580, endPoint y: 104, distance: 64.7
click at [580, 104] on tr "ID Status Select Operation Select Task Template Select Location cs amsterdam Op…" at bounding box center [982, 105] width 1697 height 33
type input "le petite george"
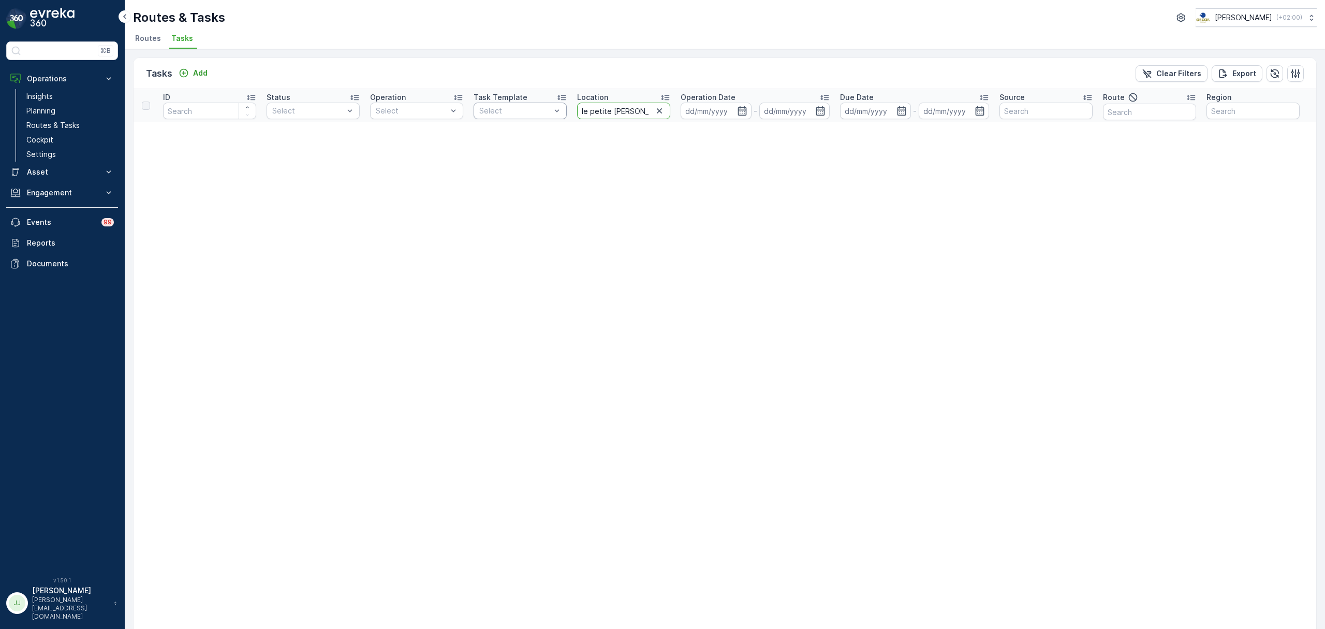
drag, startPoint x: 628, startPoint y: 111, endPoint x: 531, endPoint y: 114, distance: 97.4
click at [531, 114] on tr "ID Status Select Operation Select Task Template Select Location le petite georg…" at bounding box center [909, 105] width 1551 height 33
type input "petit"
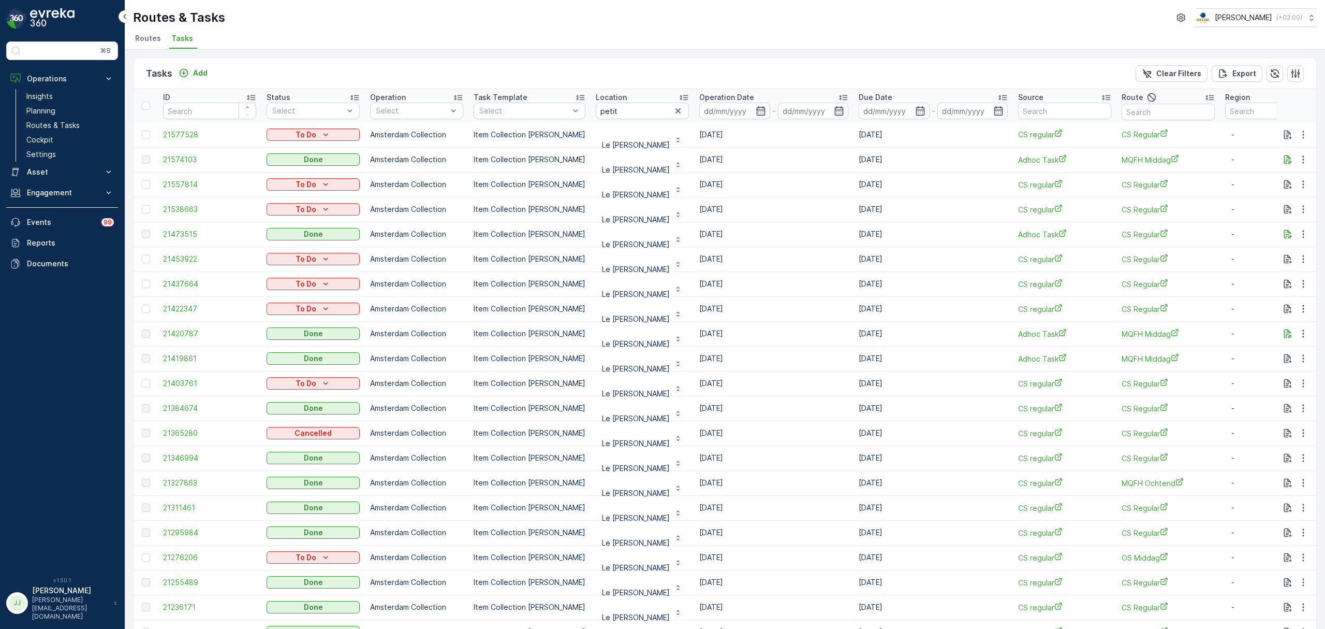
click at [839, 98] on icon at bounding box center [843, 97] width 8 height 5
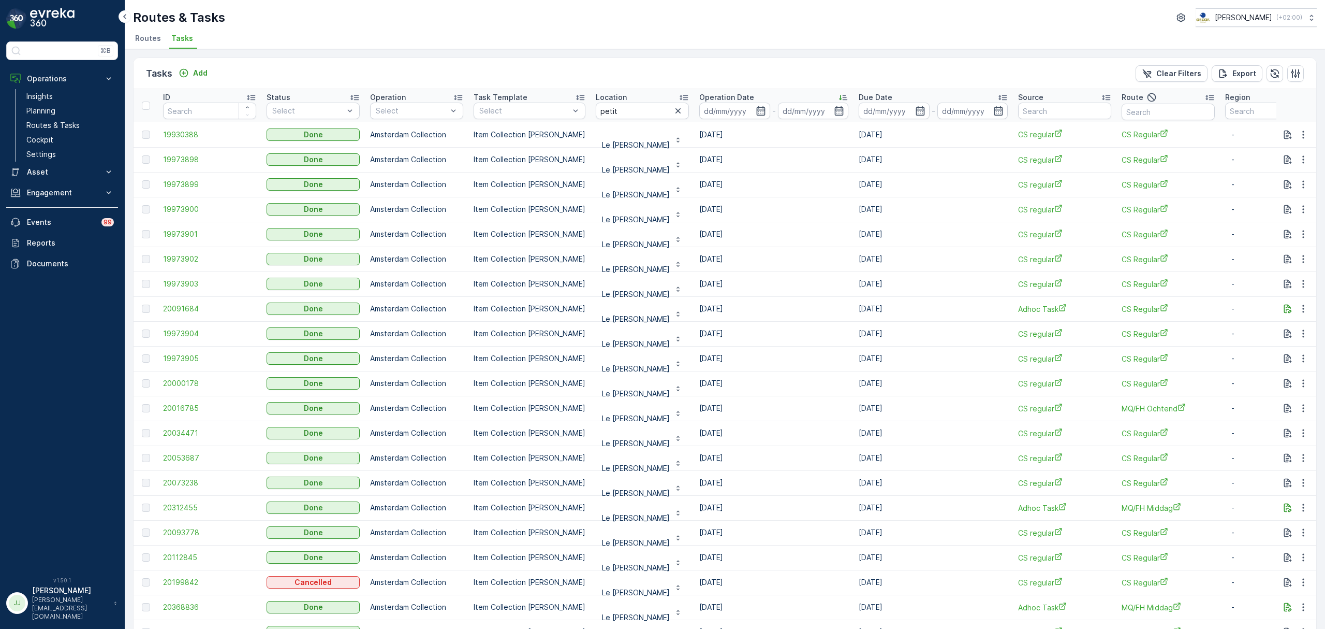
click at [838, 97] on icon at bounding box center [843, 97] width 10 height 10
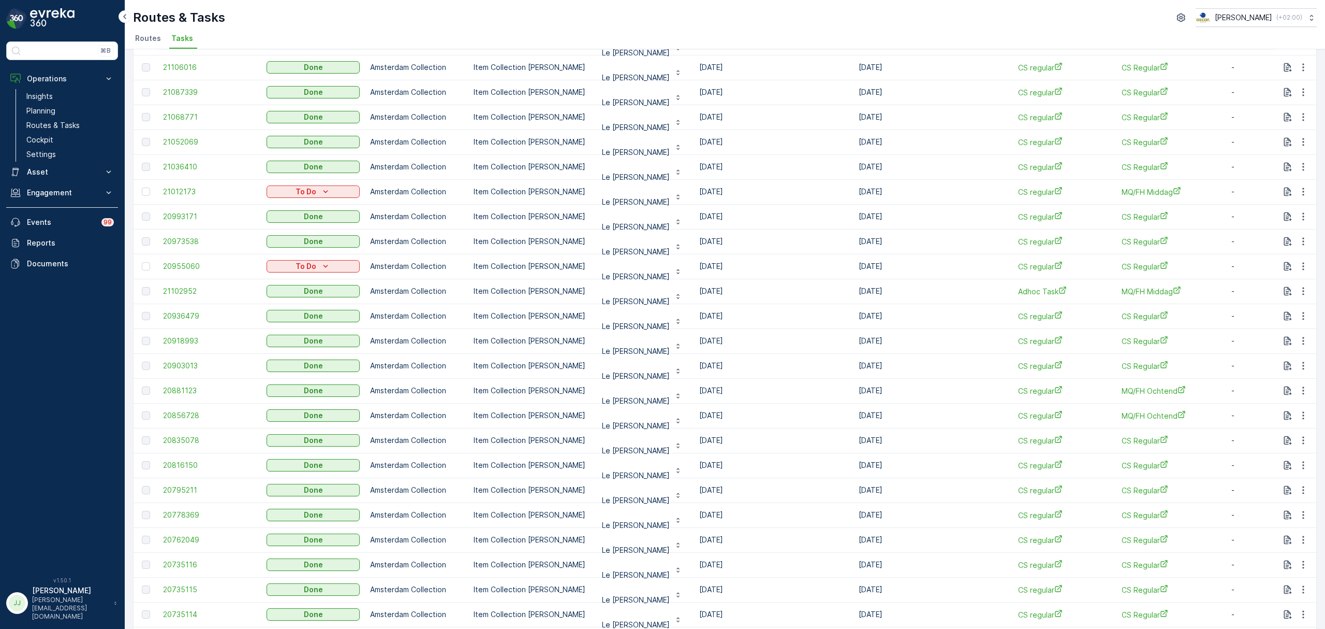
scroll to position [780, 0]
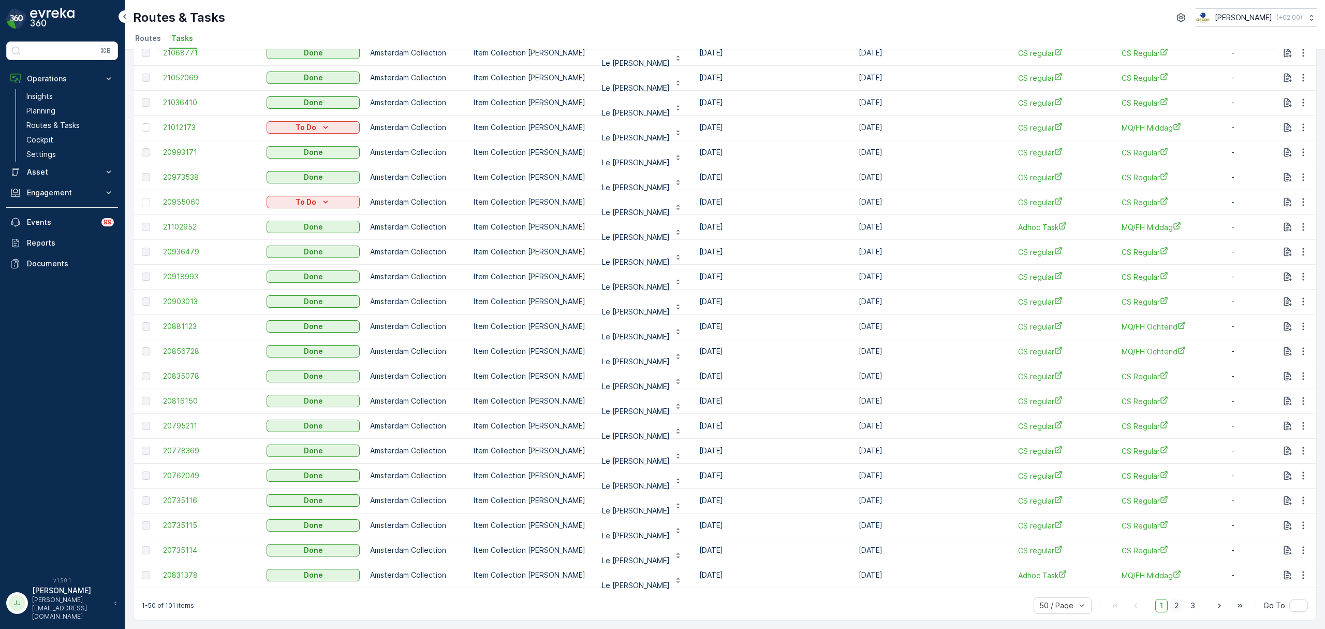
click at [1175, 605] on span "2" at bounding box center [1177, 605] width 14 height 13
click at [1164, 604] on span "1" at bounding box center [1162, 605] width 12 height 13
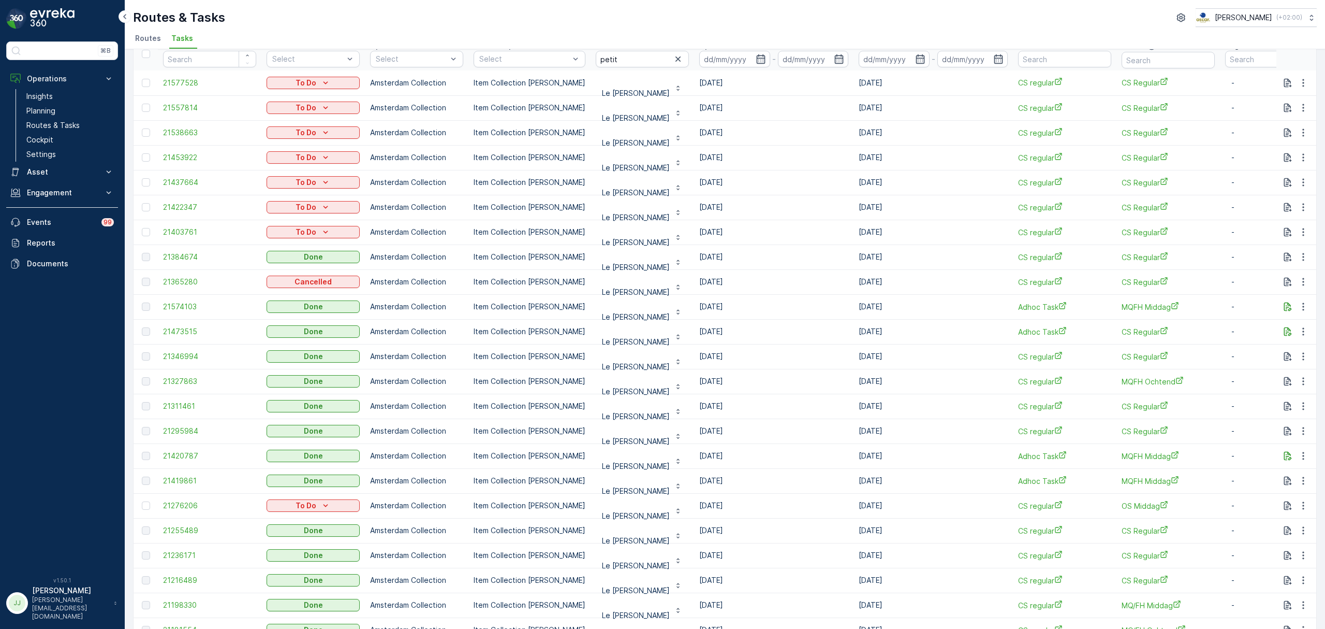
scroll to position [27, 0]
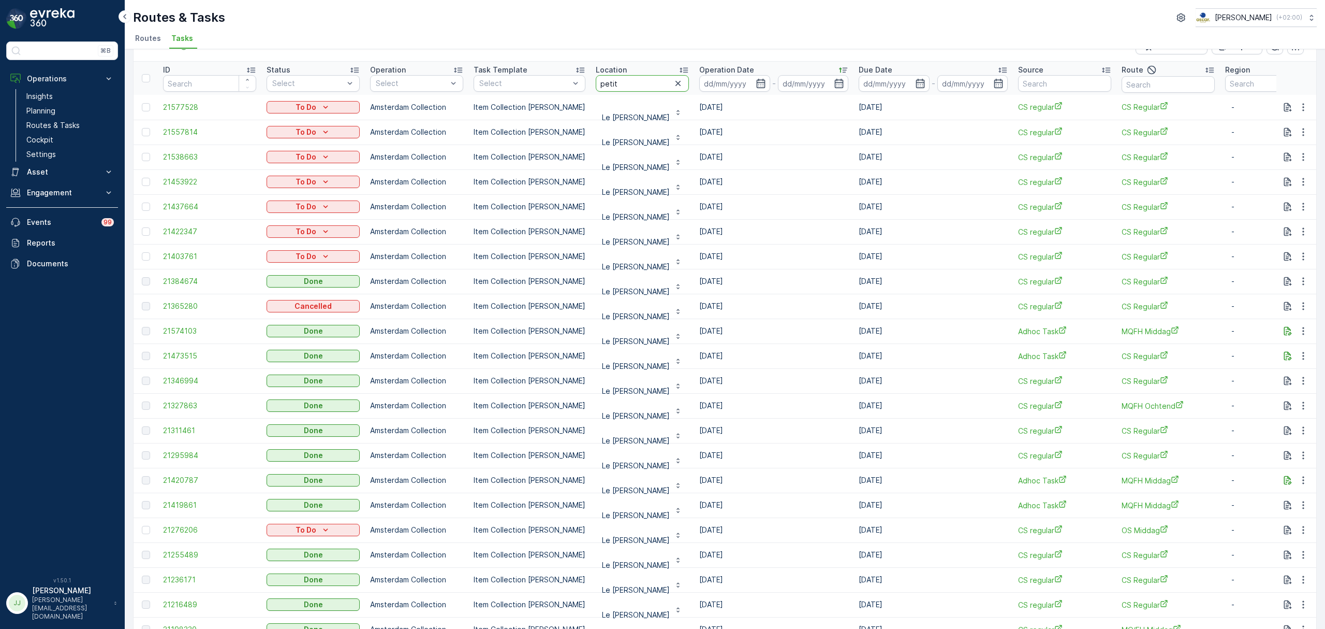
drag, startPoint x: 630, startPoint y: 83, endPoint x: 591, endPoint y: 85, distance: 38.9
click at [596, 85] on input "petit" at bounding box center [642, 83] width 93 height 17
click at [141, 34] on span "Routes" at bounding box center [148, 38] width 26 height 10
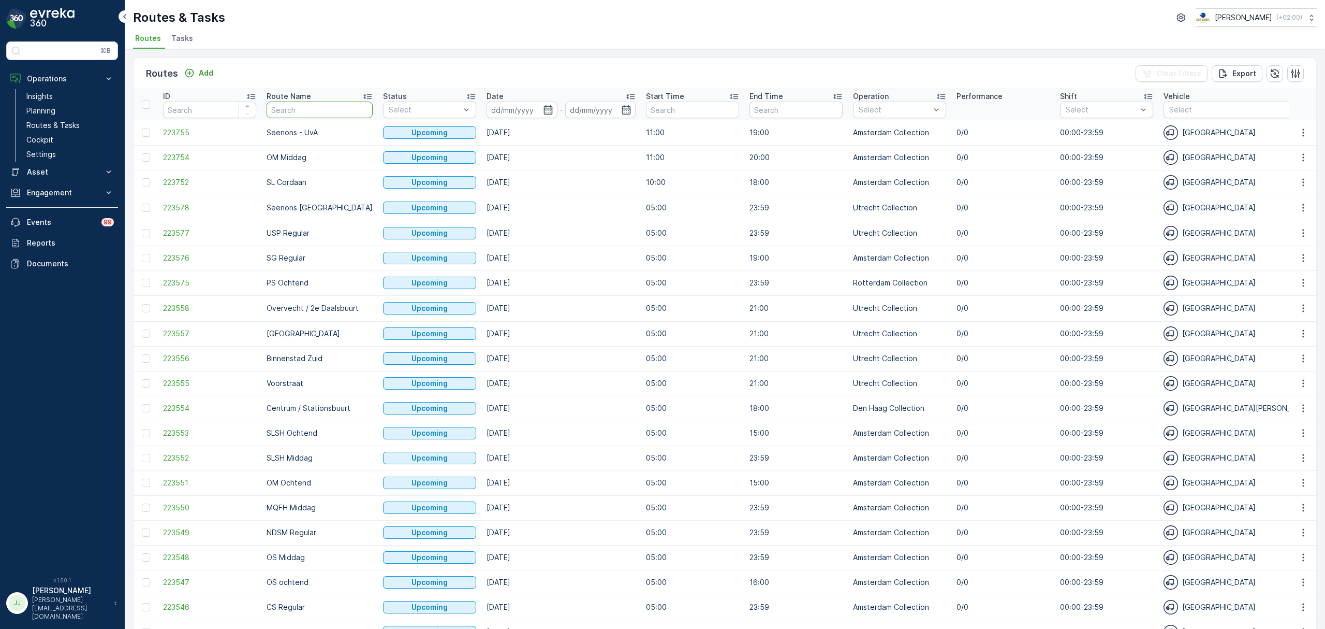
click at [333, 116] on input "text" at bounding box center [320, 109] width 106 height 17
type input "OS"
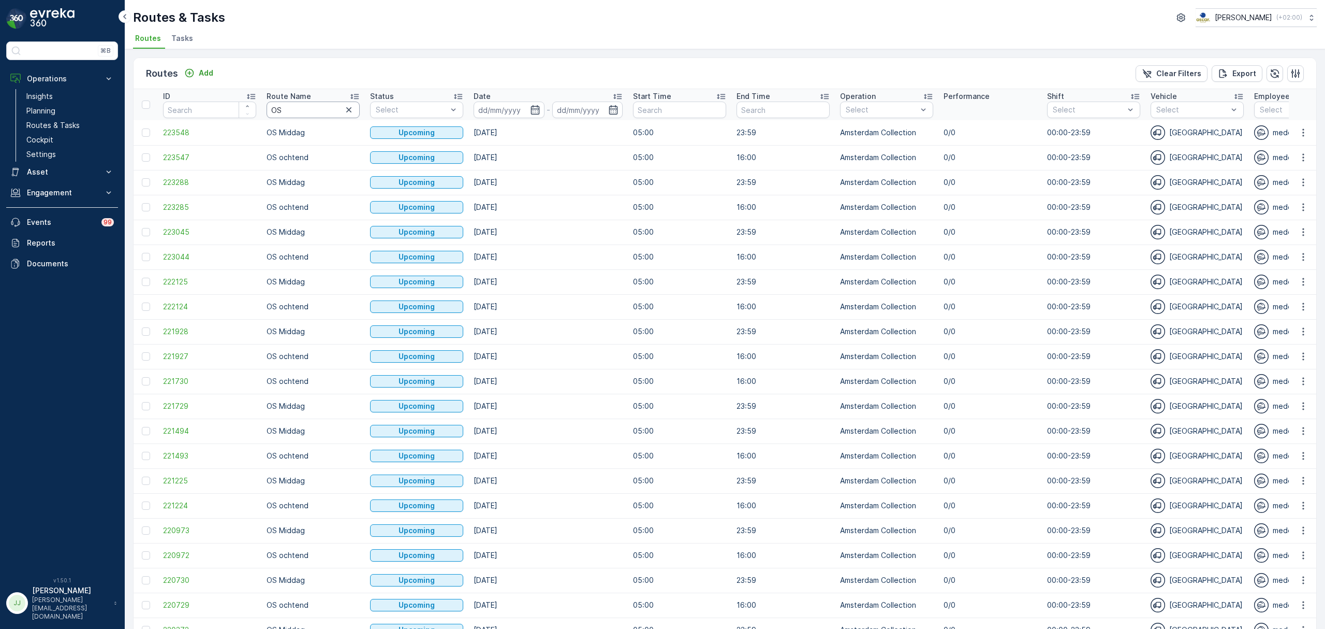
click at [324, 113] on input "OS" at bounding box center [313, 109] width 93 height 17
type input "OS ochtend"
click at [537, 110] on icon "button" at bounding box center [535, 110] width 10 height 10
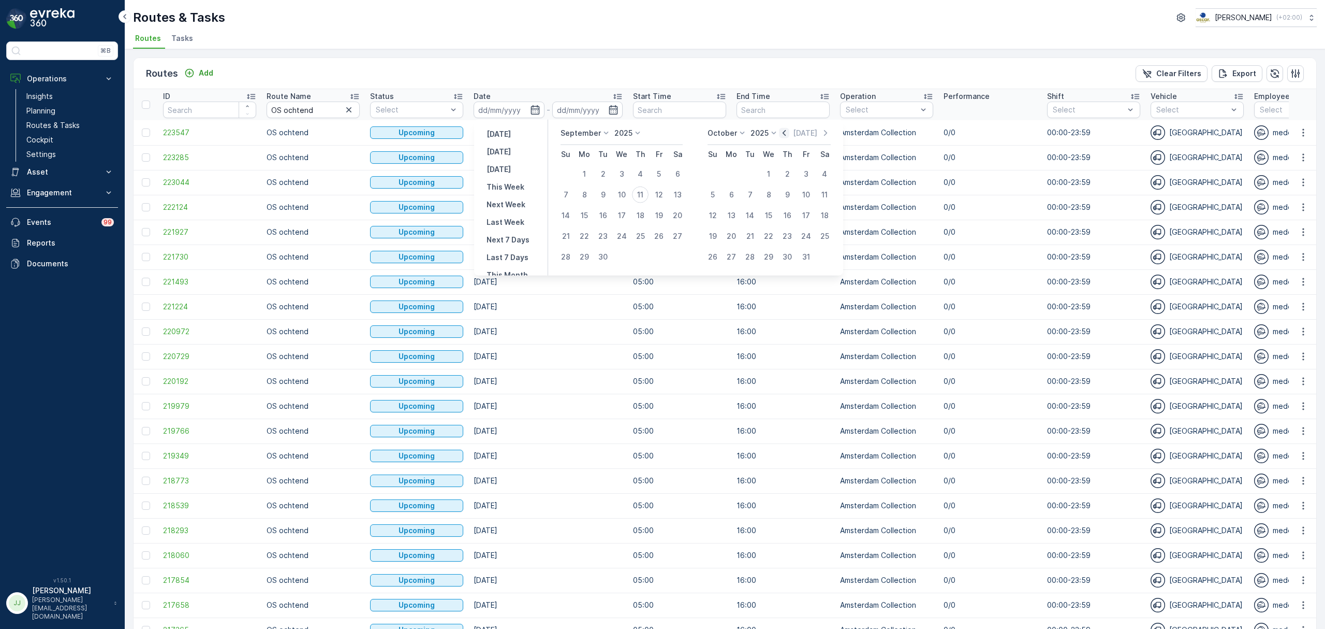
click at [788, 133] on icon "button" at bounding box center [784, 133] width 10 height 10
click at [663, 172] on div "1" at bounding box center [659, 174] width 17 height 17
type input "01.08.2025"
click at [789, 197] on div "11" at bounding box center [787, 194] width 17 height 17
type input "[DATE]"
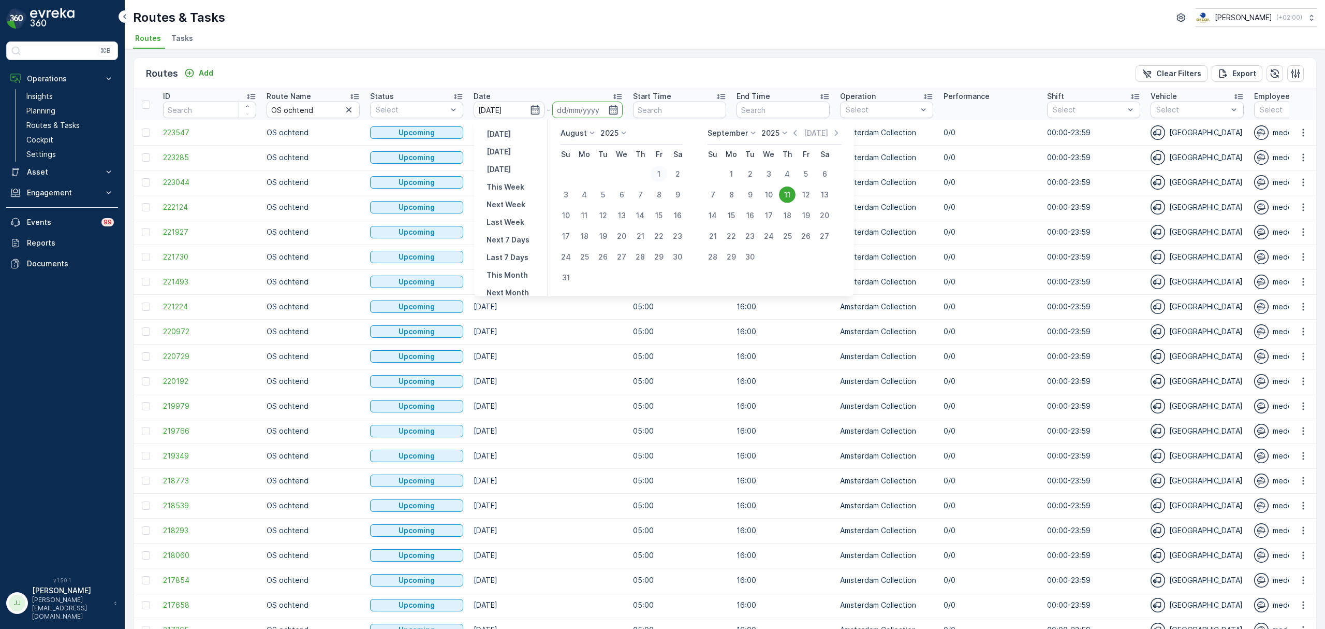
click at [659, 170] on div "1" at bounding box center [659, 174] width 17 height 17
type input "01.08.2025"
click at [787, 195] on div "11" at bounding box center [787, 194] width 17 height 17
type input "[DATE]"
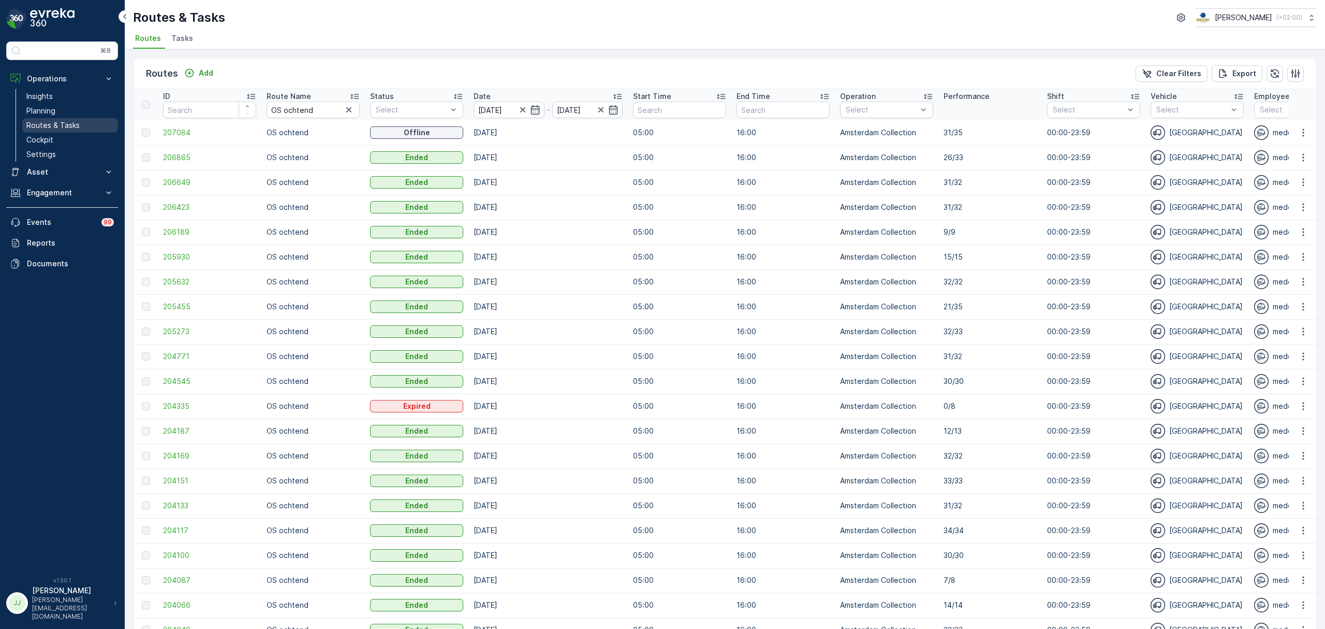
click at [43, 125] on p "Routes & Tasks" at bounding box center [52, 125] width 53 height 10
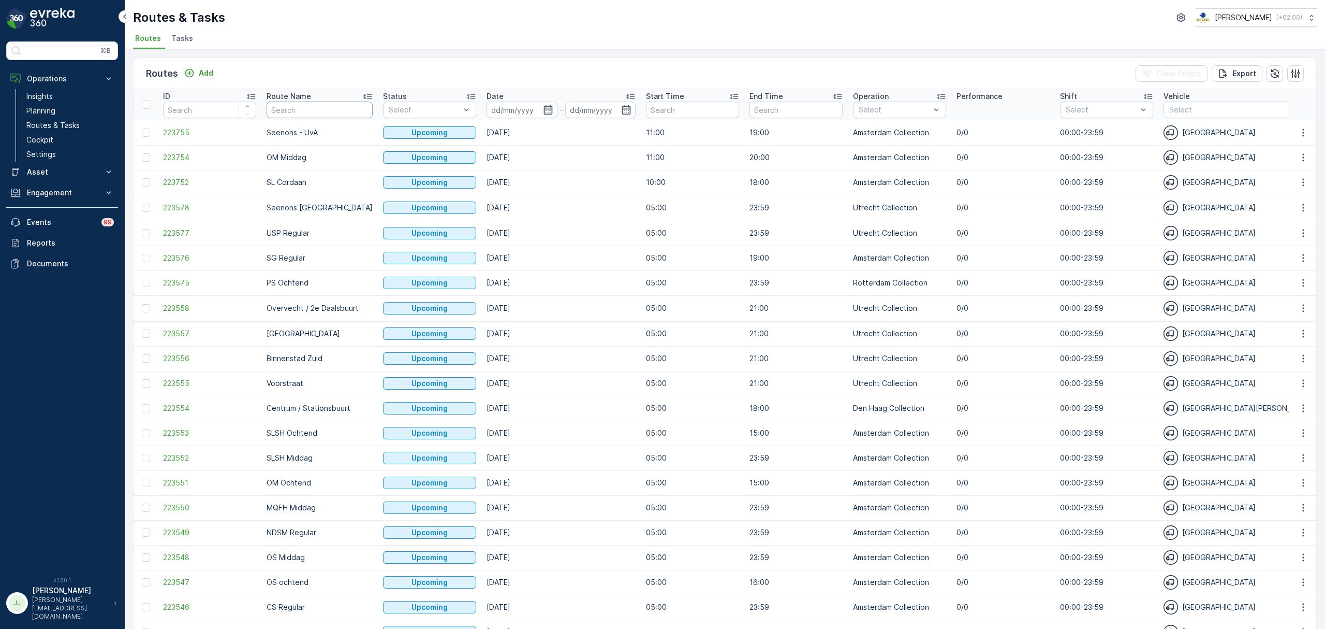
click at [340, 111] on input "text" at bounding box center [320, 109] width 106 height 17
type input "L"
type input "SLSH"
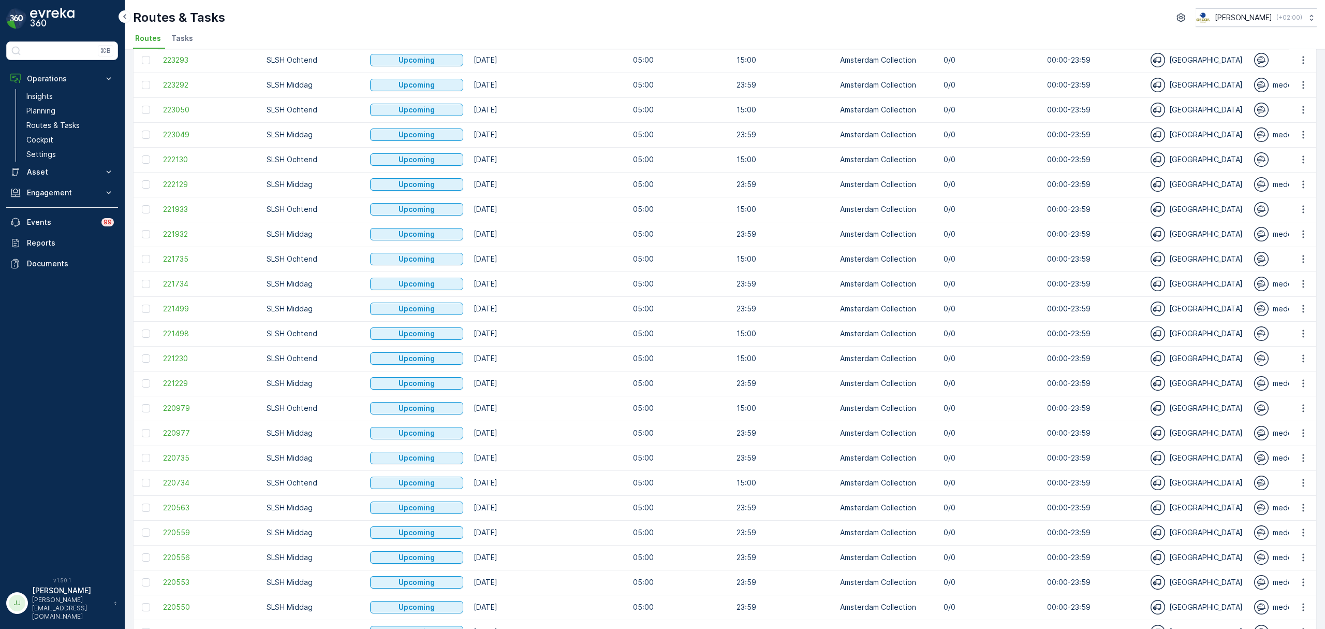
scroll to position [281, 0]
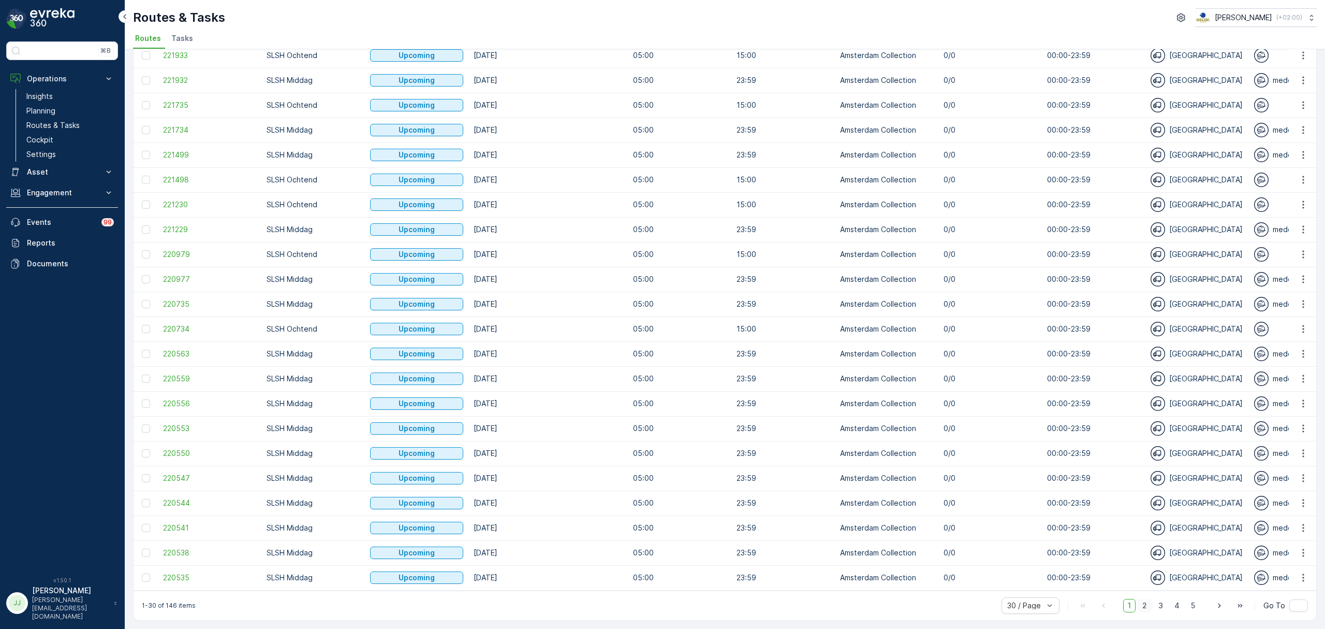
click at [1145, 608] on span "2" at bounding box center [1145, 605] width 14 height 13
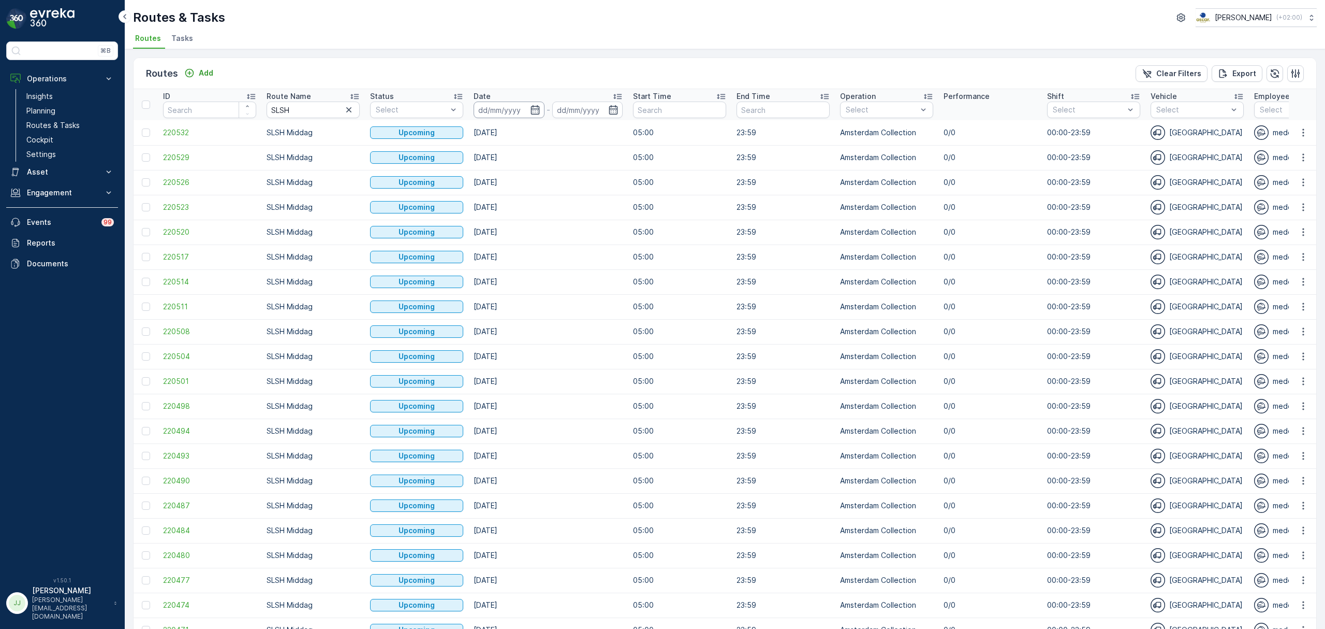
click at [531, 104] on input at bounding box center [509, 109] width 71 height 17
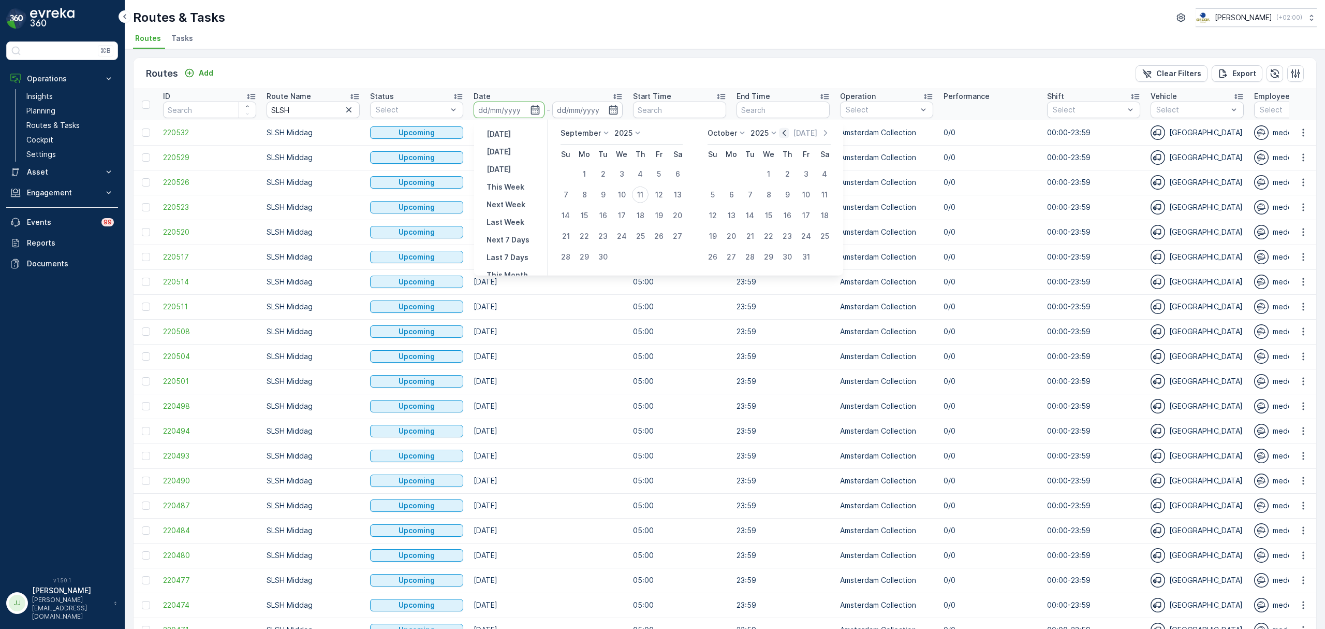
click at [787, 129] on icon "button" at bounding box center [784, 133] width 10 height 10
click at [659, 172] on div "1" at bounding box center [659, 174] width 17 height 17
type input "01.08.2025"
click at [785, 187] on div "11" at bounding box center [787, 194] width 17 height 17
type input "[DATE]"
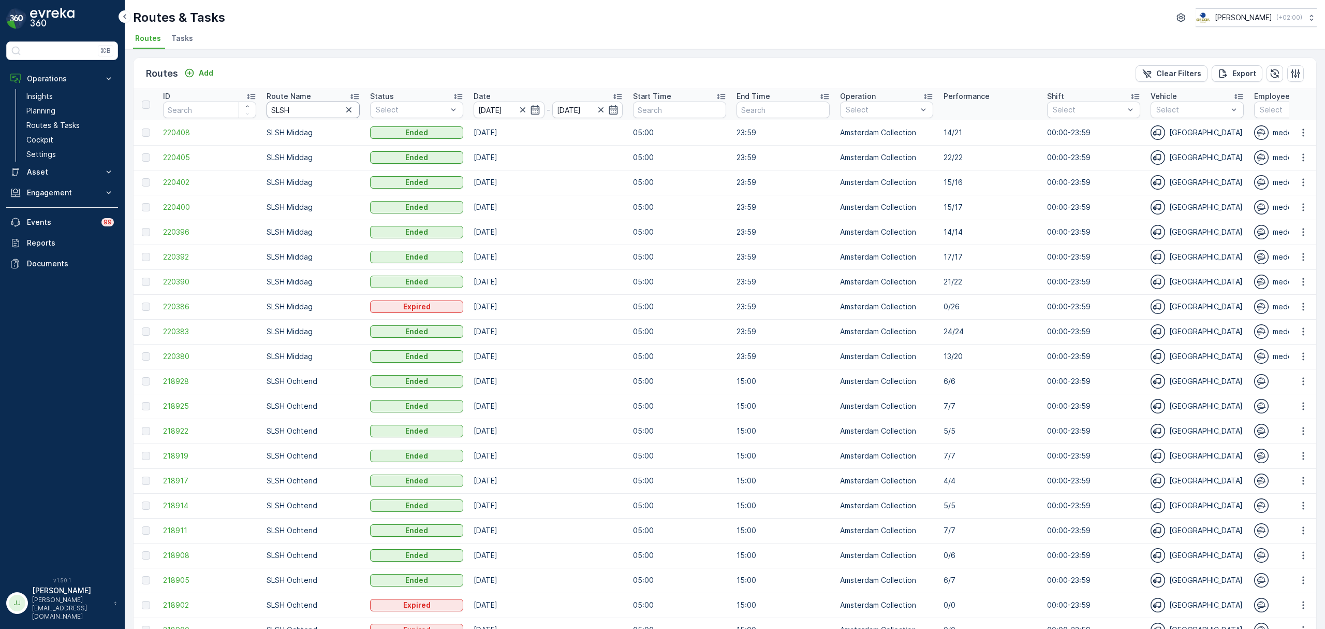
click at [323, 112] on input "SLSH" at bounding box center [313, 109] width 93 height 17
type input "SLSH mid"
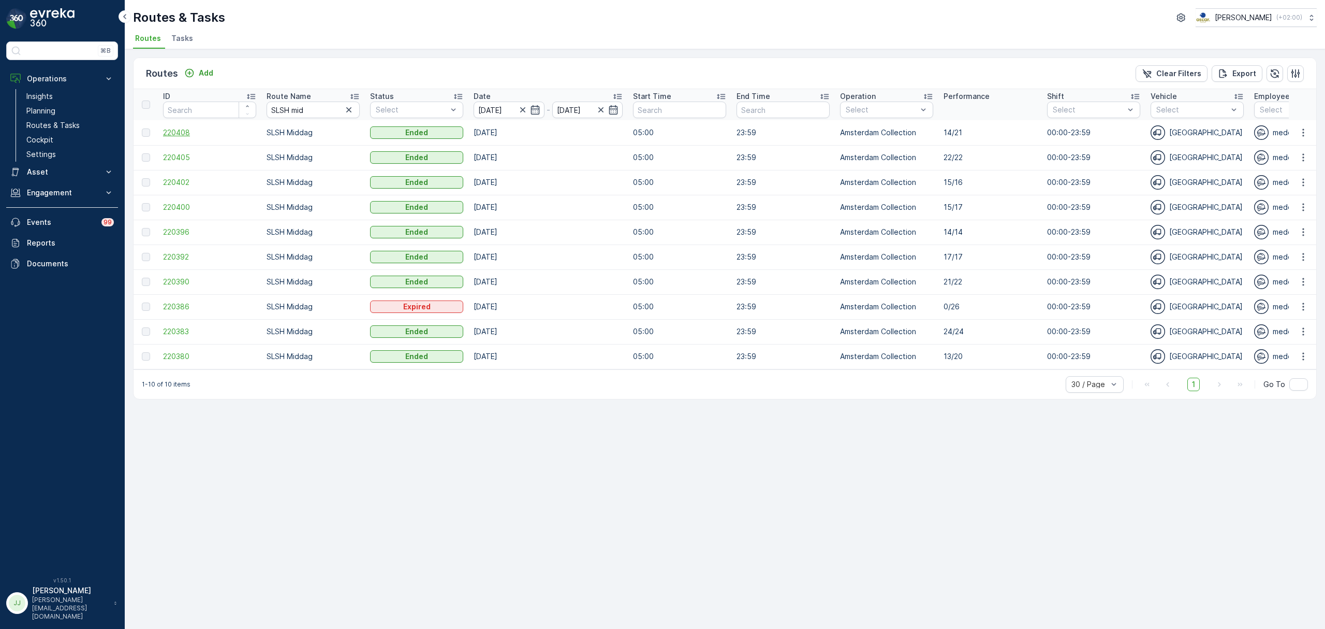
click at [175, 135] on span "220408" at bounding box center [209, 132] width 93 height 10
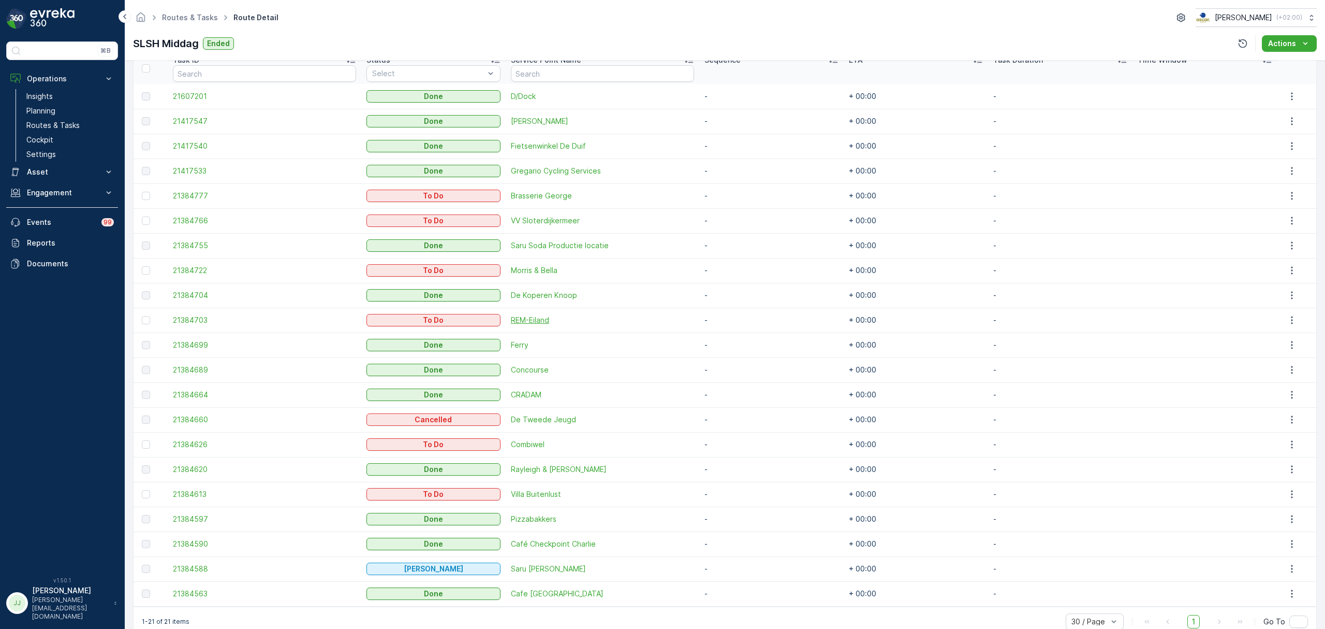
scroll to position [311, 0]
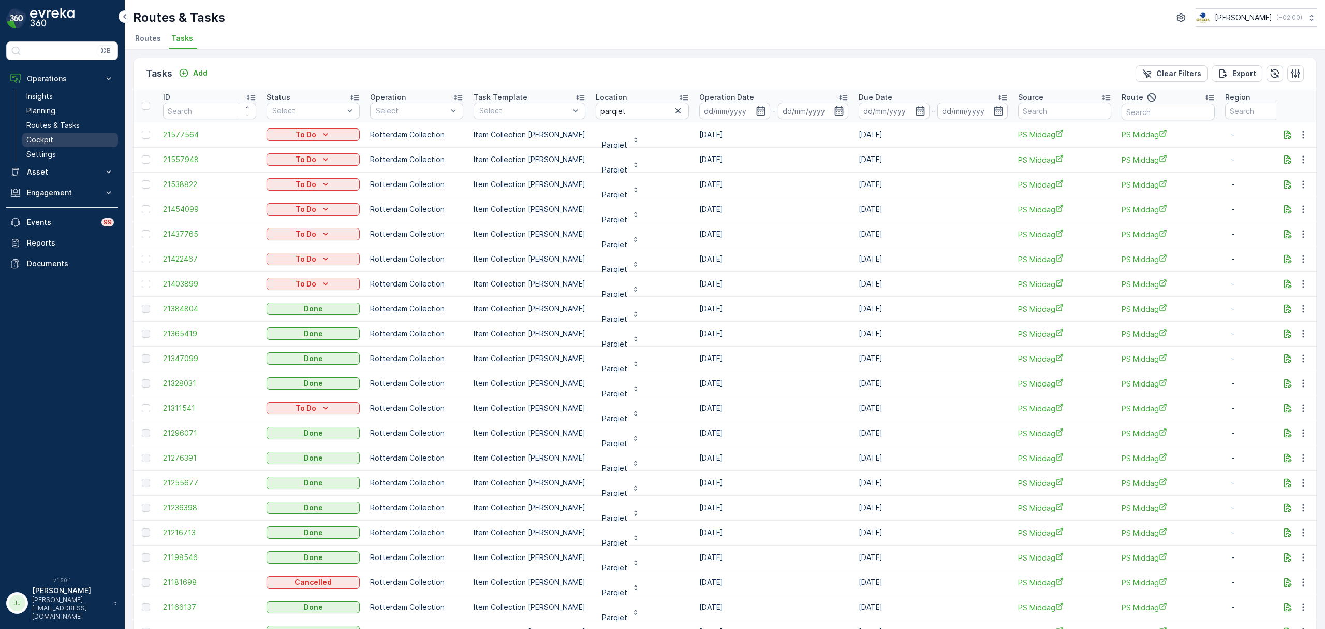
click at [59, 135] on link "Cockpit" at bounding box center [70, 140] width 96 height 14
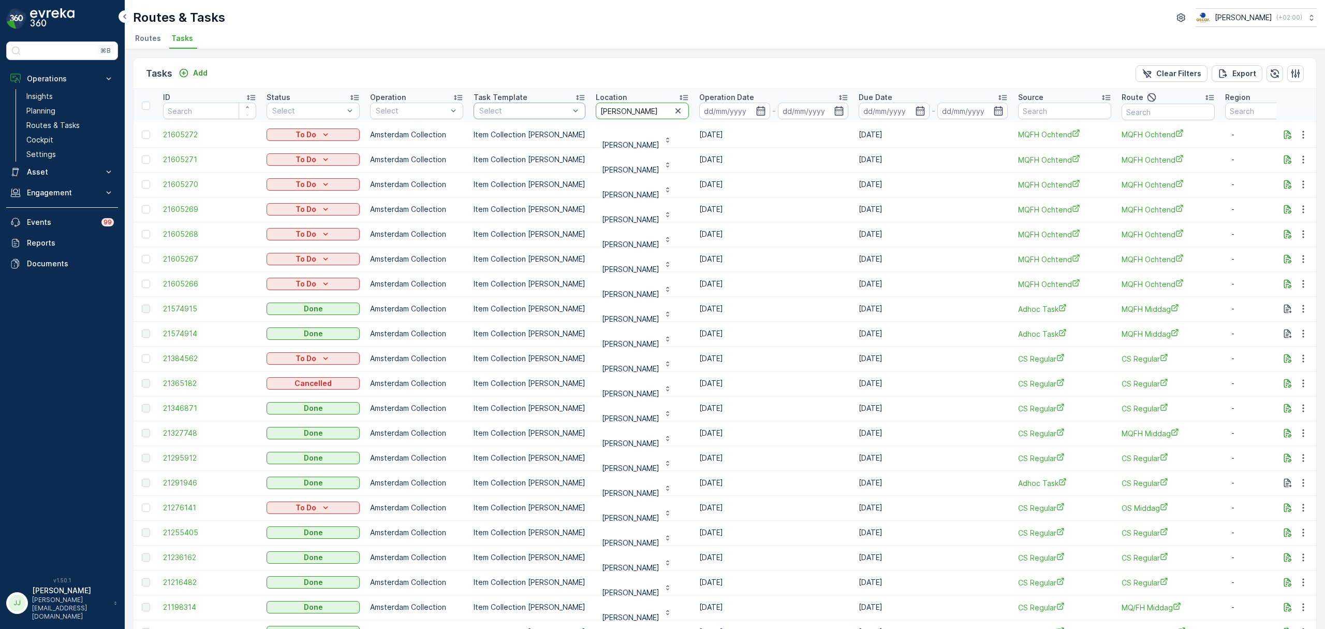
drag, startPoint x: 653, startPoint y: 112, endPoint x: 487, endPoint y: 112, distance: 165.7
click at [487, 112] on tr "ID Status Select Operation Select Task Template Select Location [PERSON_NAME] O…" at bounding box center [932, 105] width 1597 height 33
type input "stichting ndsm"
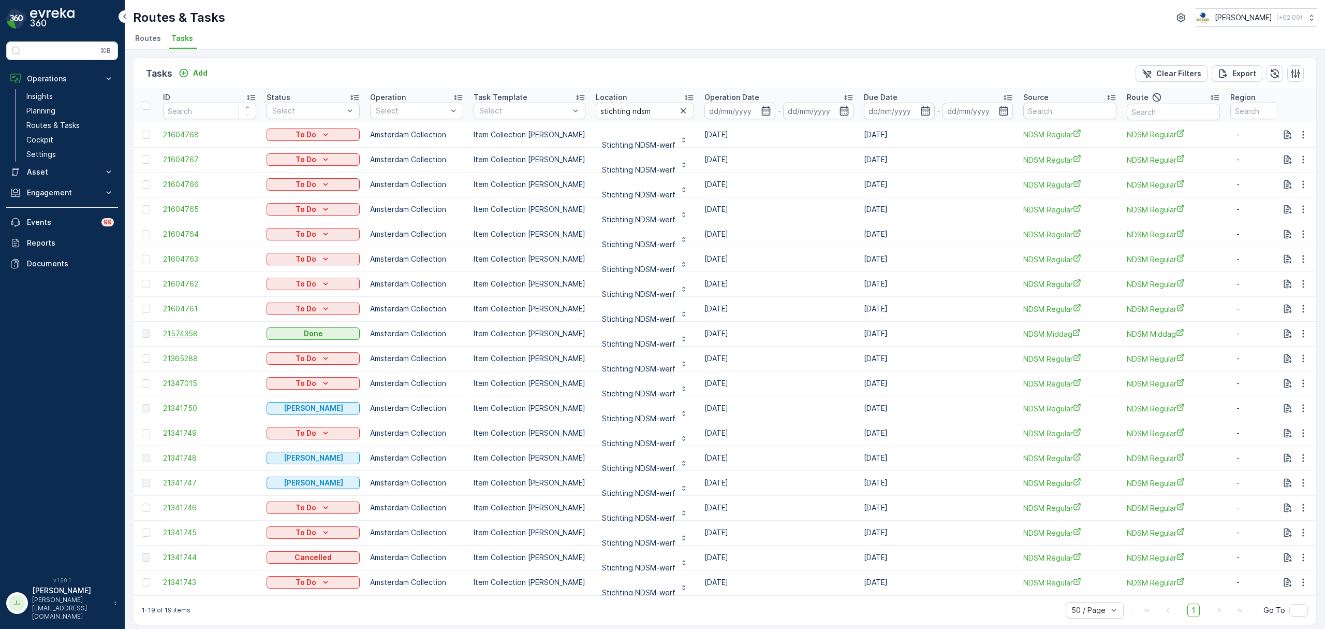
click at [174, 328] on td "21574358" at bounding box center [210, 333] width 104 height 25
click at [172, 336] on span "21574358" at bounding box center [209, 333] width 93 height 10
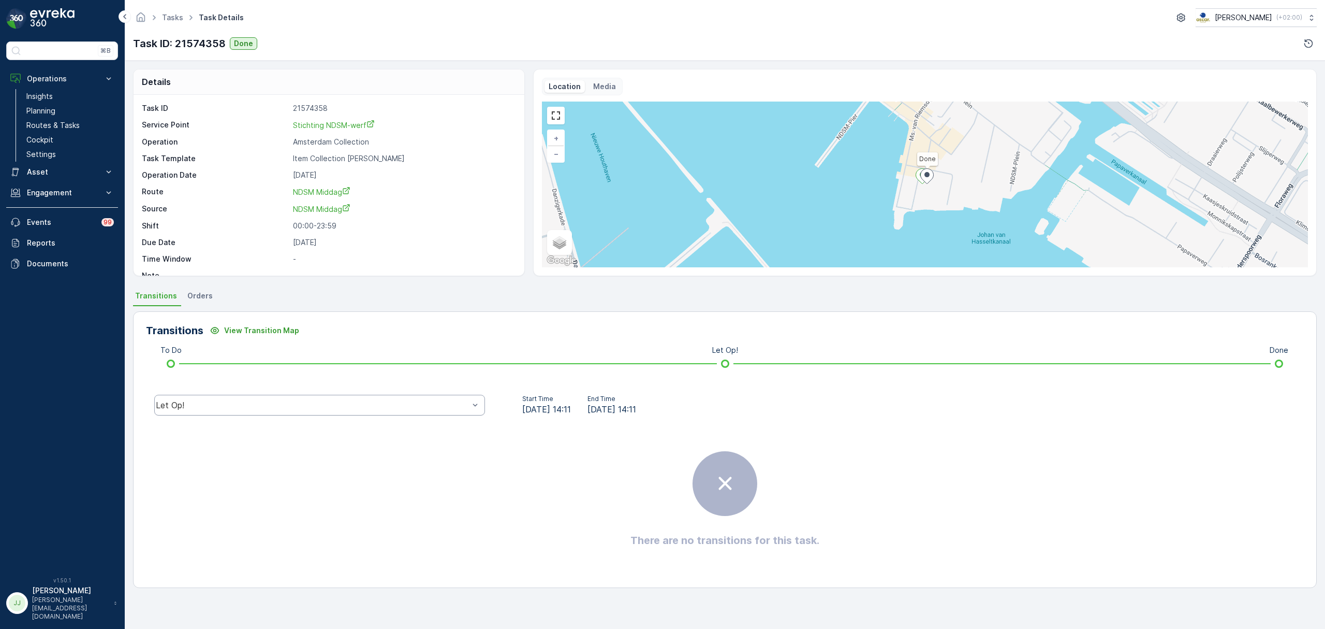
click at [236, 399] on div "Let Op!" at bounding box center [319, 405] width 331 height 21
click at [205, 330] on div "Done" at bounding box center [320, 326] width 318 height 9
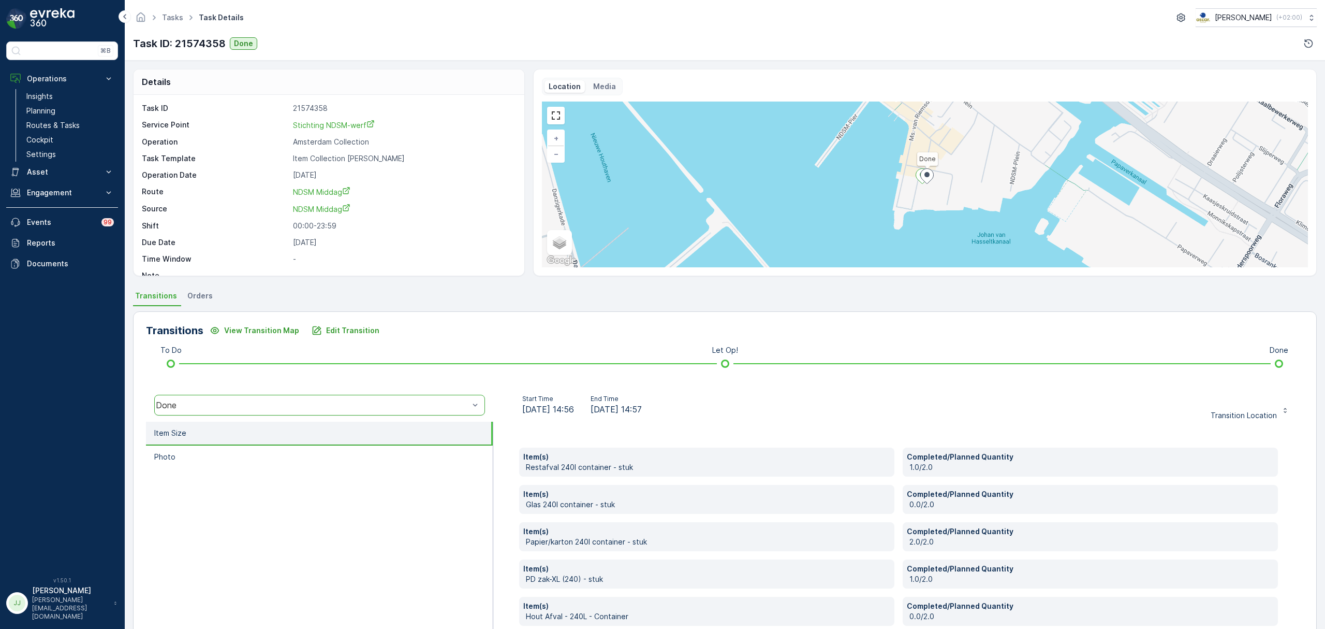
scroll to position [92, 0]
